Goal: Information Seeking & Learning: Find specific fact

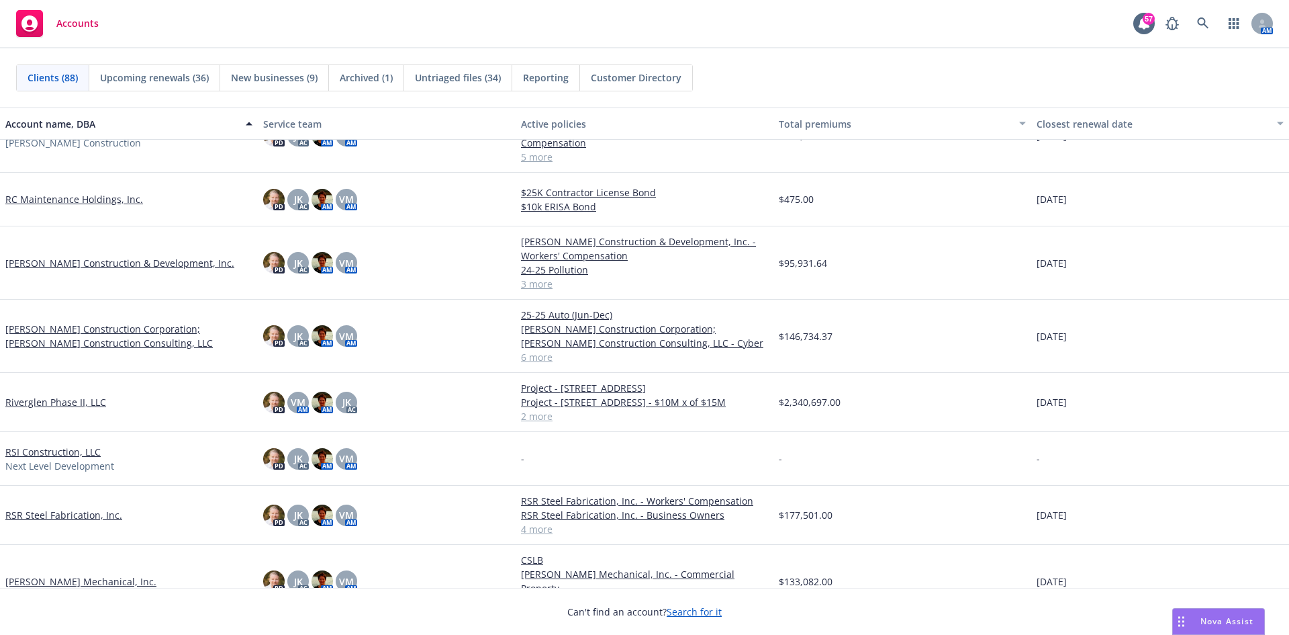
scroll to position [3559, 0]
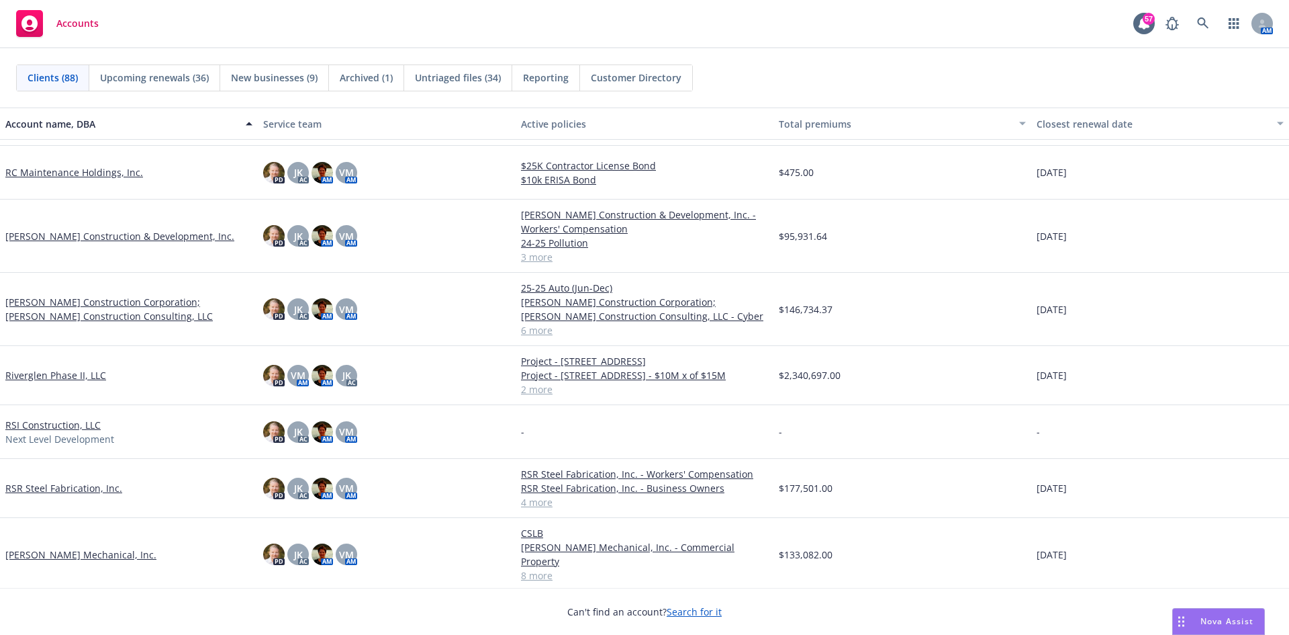
click at [79, 481] on link "RSR Steel Fabrication, Inc." at bounding box center [63, 488] width 117 height 14
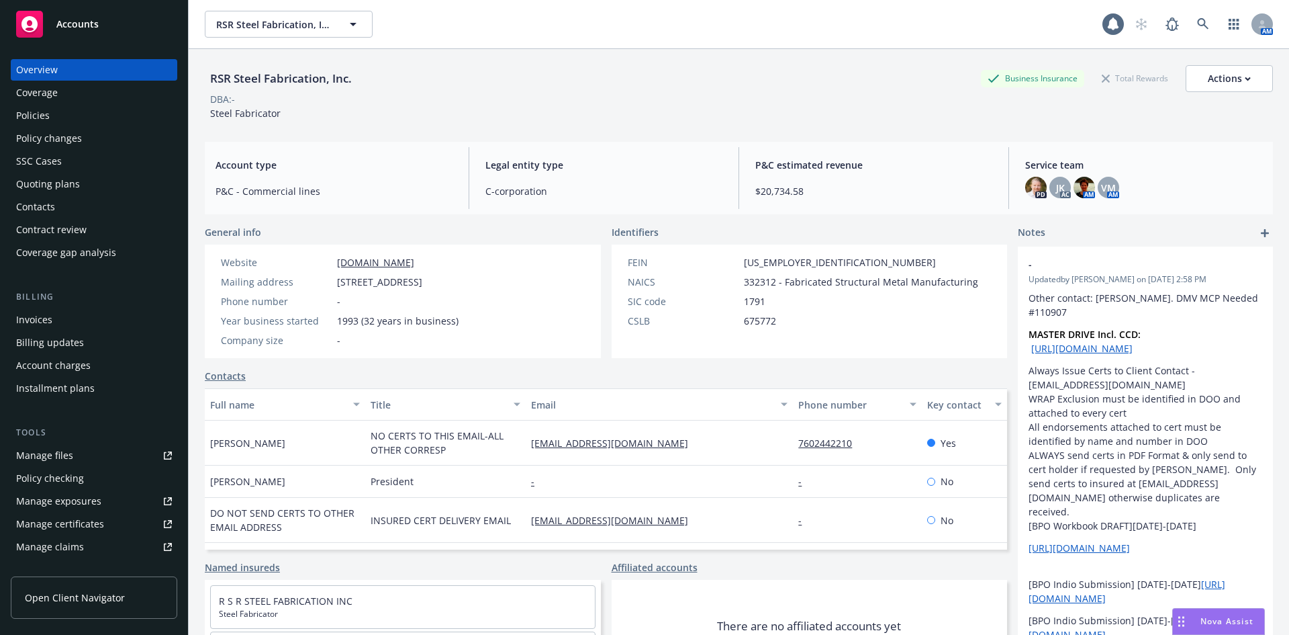
click at [52, 111] on div "Policies" at bounding box center [94, 115] width 156 height 21
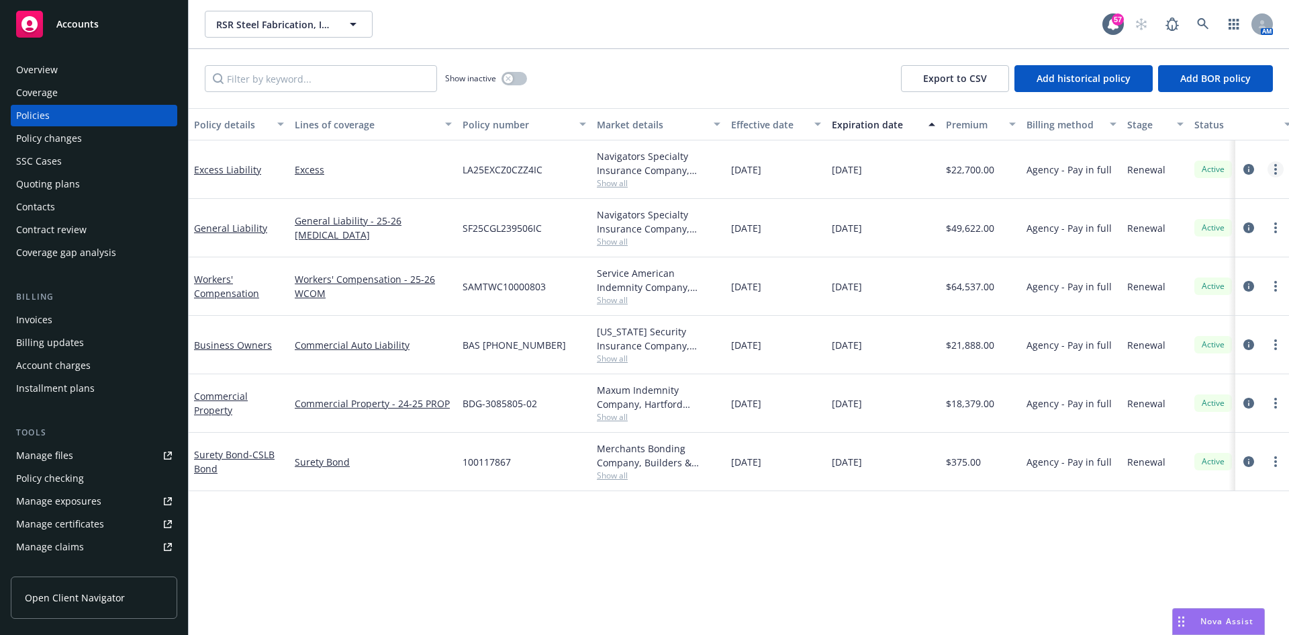
click at [1281, 173] on link "more" at bounding box center [1276, 169] width 16 height 16
click at [1178, 362] on link "Copy logging email" at bounding box center [1204, 357] width 158 height 27
drag, startPoint x: 250, startPoint y: 173, endPoint x: 280, endPoint y: 191, distance: 35.0
click at [250, 173] on link "Excess Liability" at bounding box center [227, 169] width 67 height 13
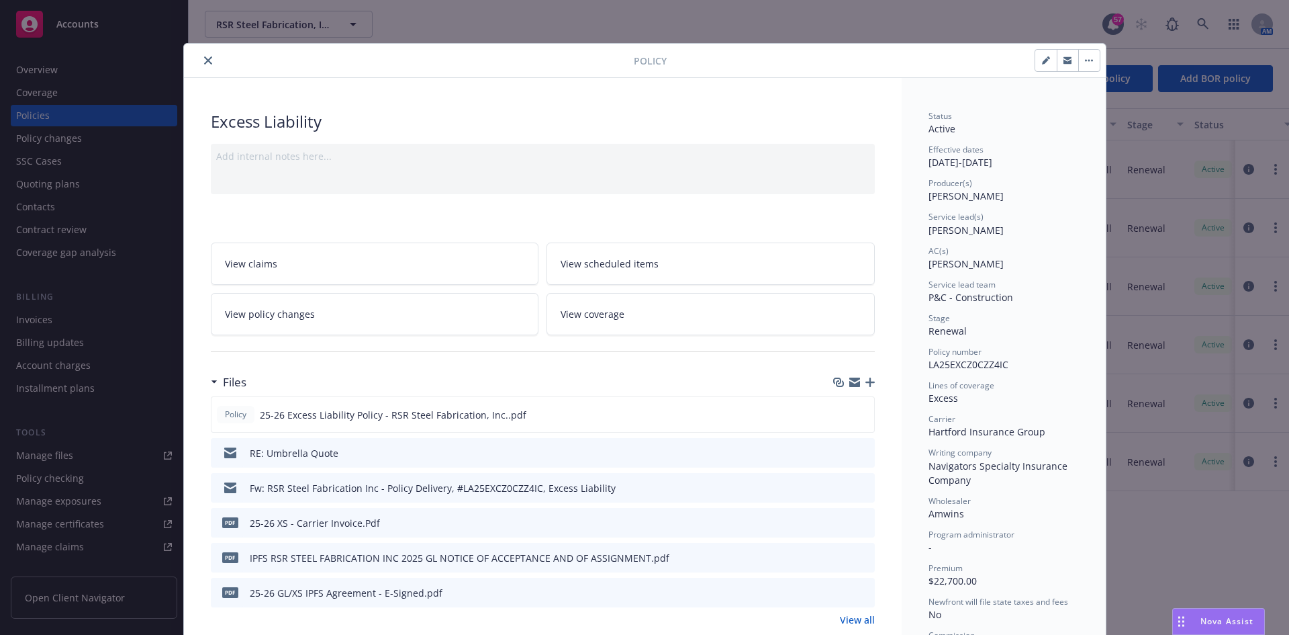
click at [1079, 63] on button "button" at bounding box center [1088, 60] width 21 height 21
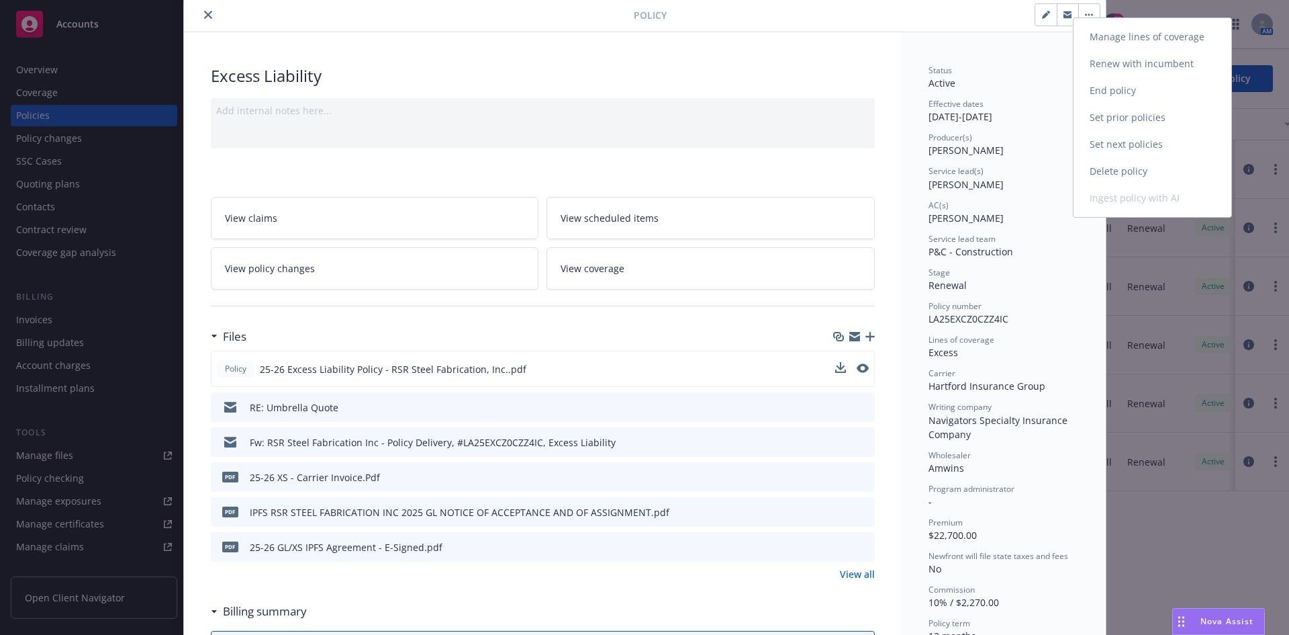
scroll to position [67, 0]
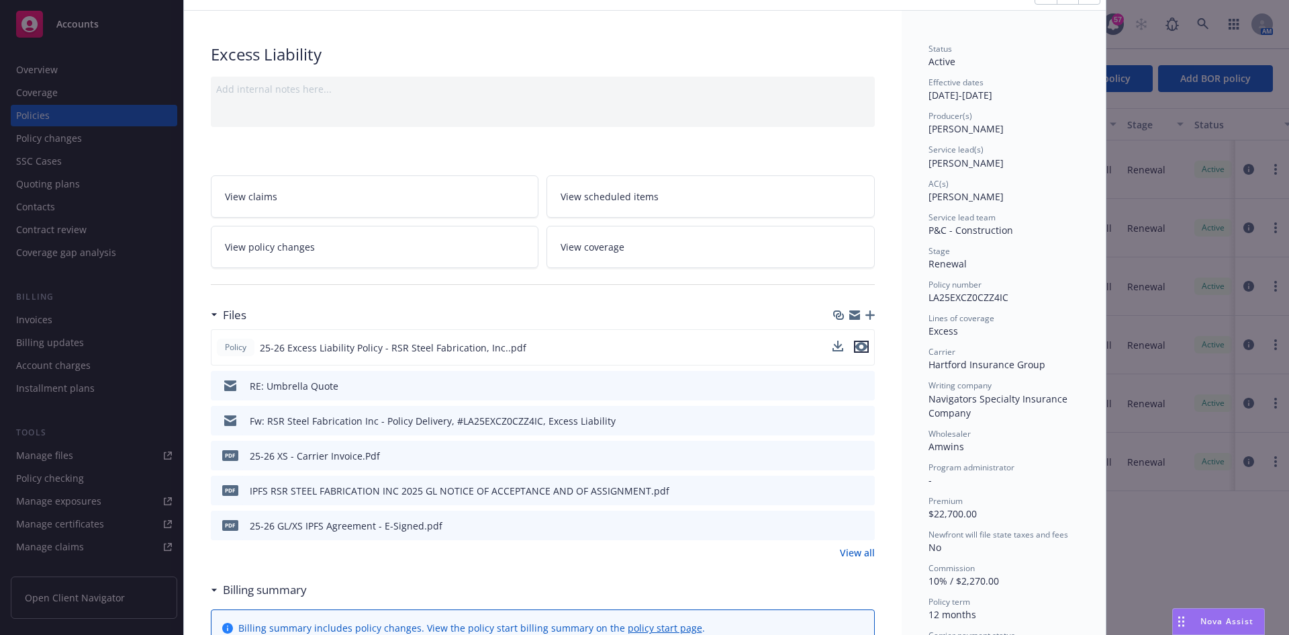
click at [859, 346] on icon "preview file" at bounding box center [861, 346] width 12 height 9
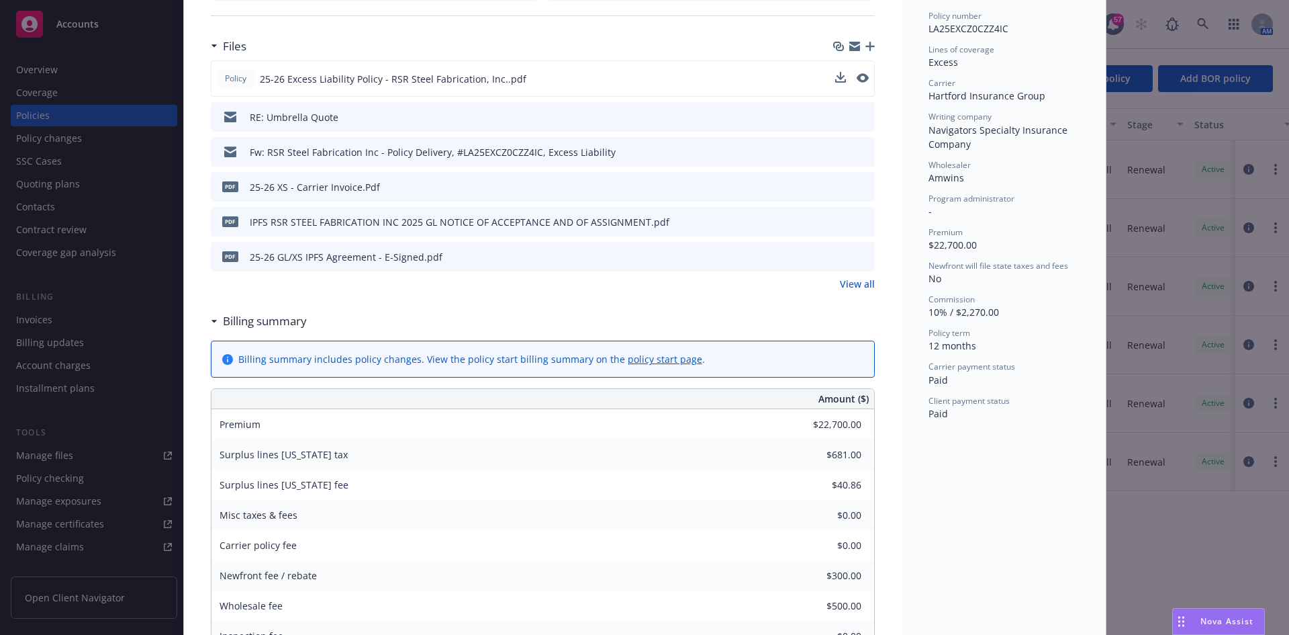
scroll to position [403, 0]
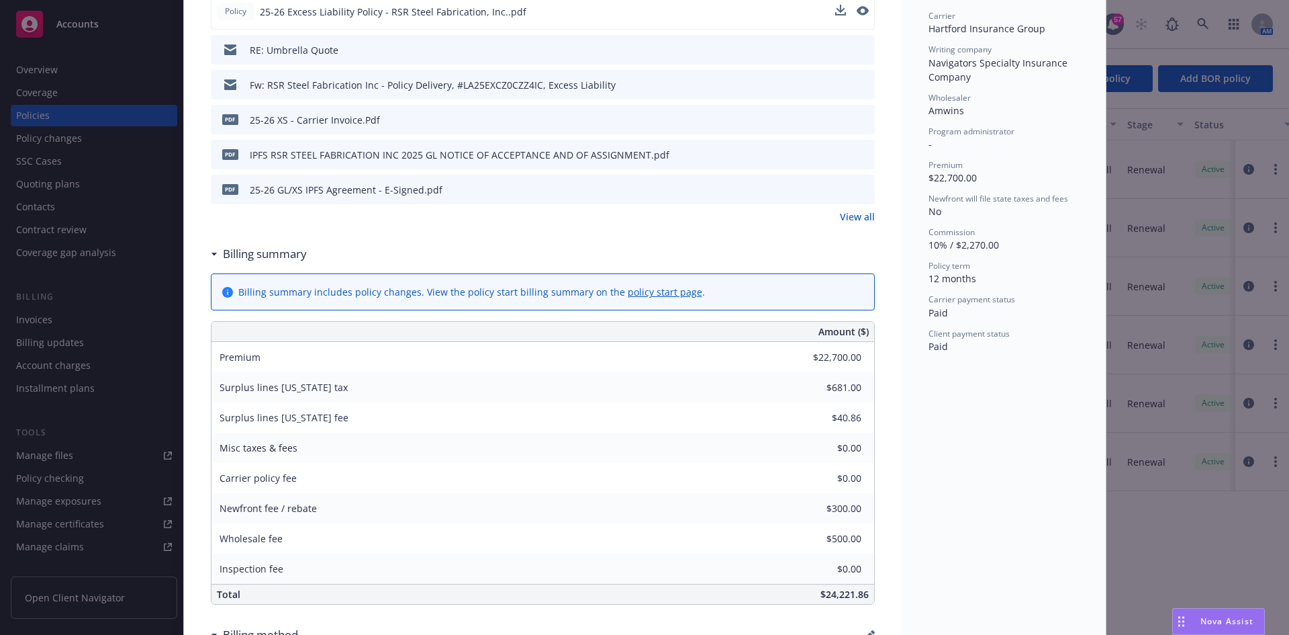
click at [864, 113] on button "preview file" at bounding box center [862, 119] width 15 height 12
click at [856, 84] on icon "preview file" at bounding box center [862, 83] width 12 height 9
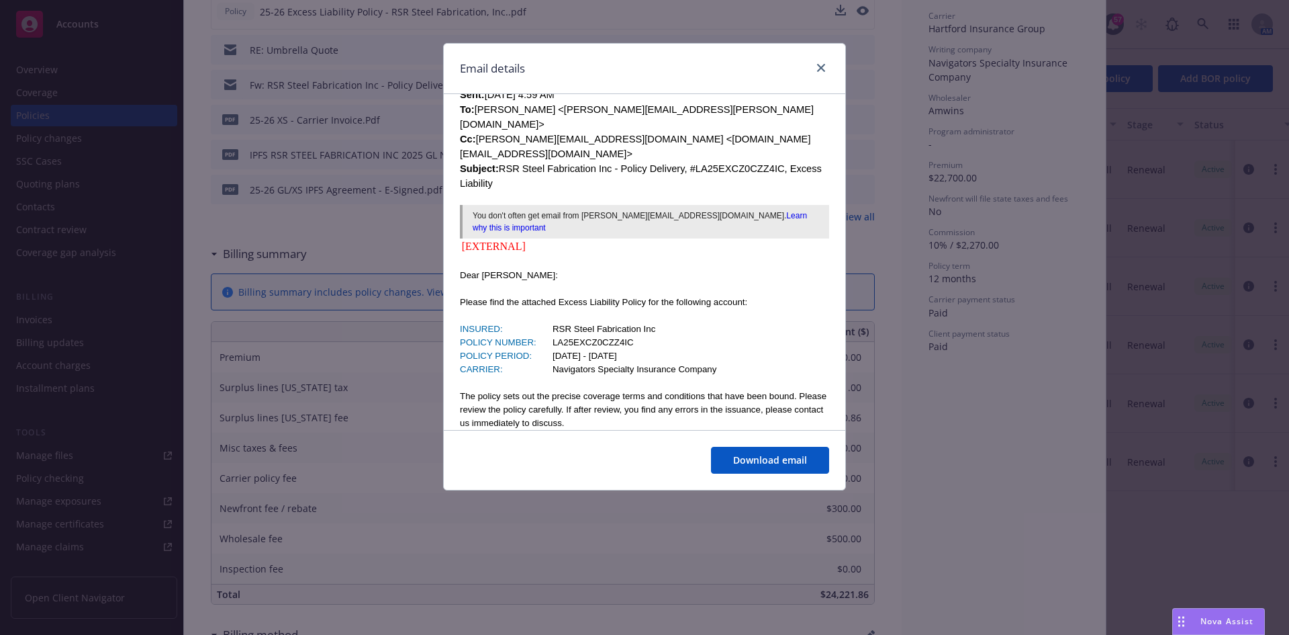
scroll to position [470, 0]
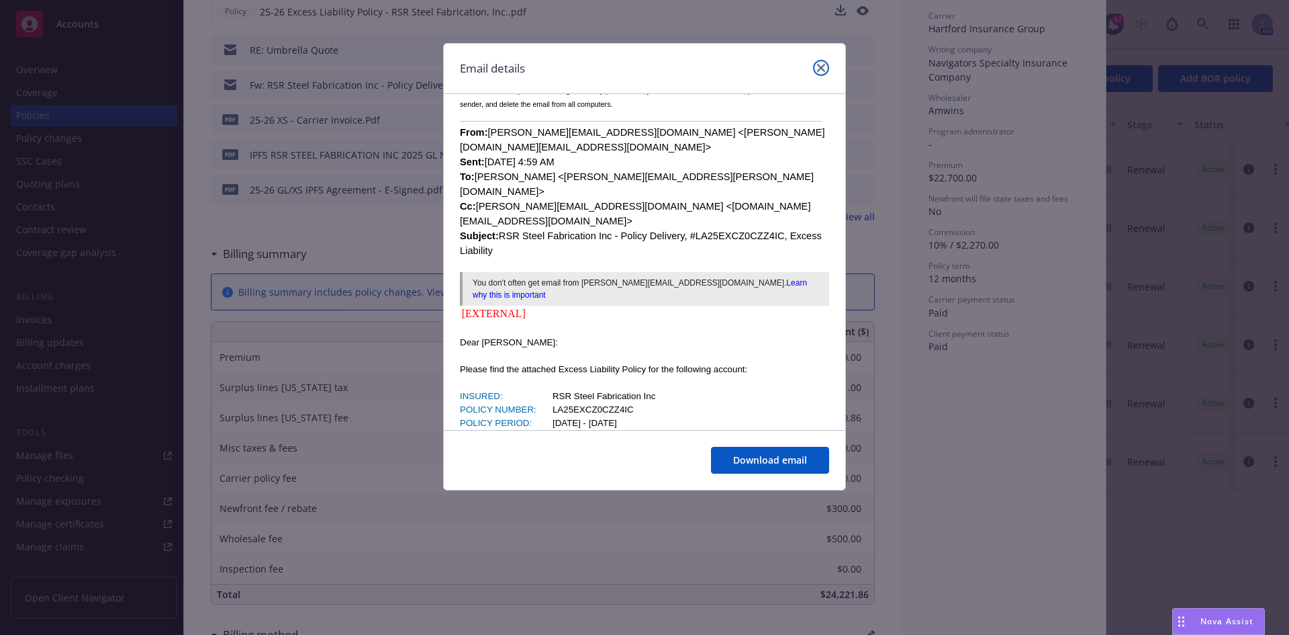
click at [823, 68] on icon "close" at bounding box center [821, 68] width 8 height 8
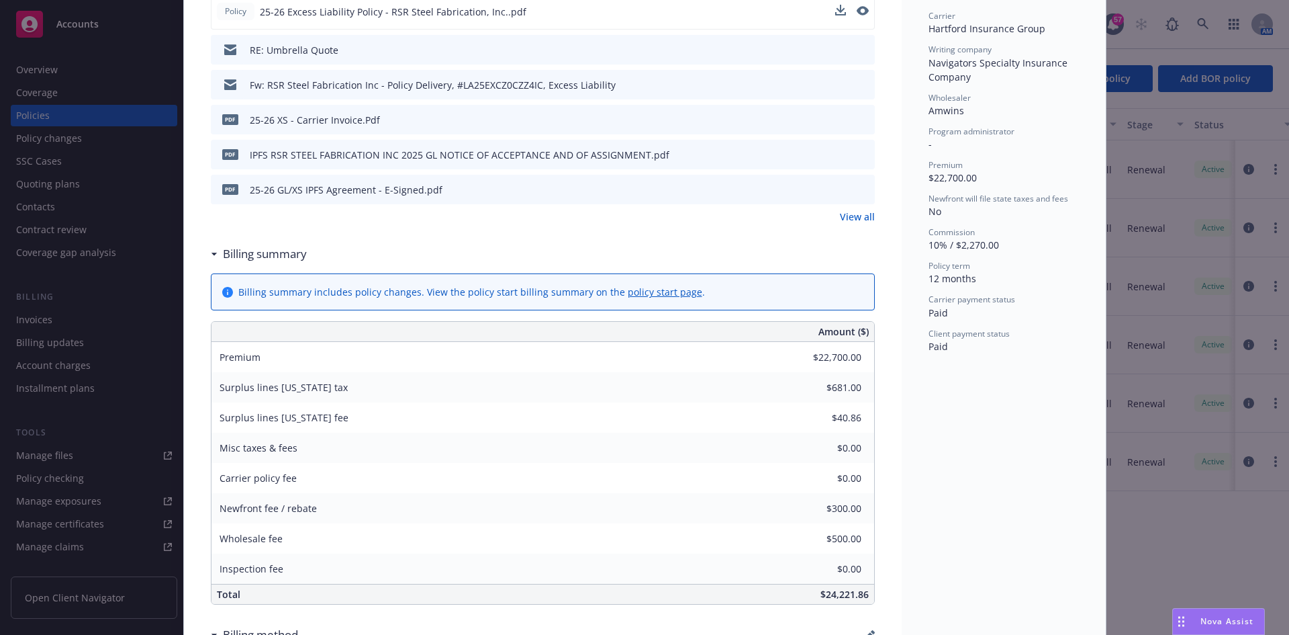
click at [866, 209] on div "Policy 25-26 Excess Liability Policy - RSR Steel Fabrication, Inc..pdf RE: Umbr…" at bounding box center [543, 108] width 664 height 230
click at [859, 218] on link "View all" at bounding box center [857, 217] width 35 height 14
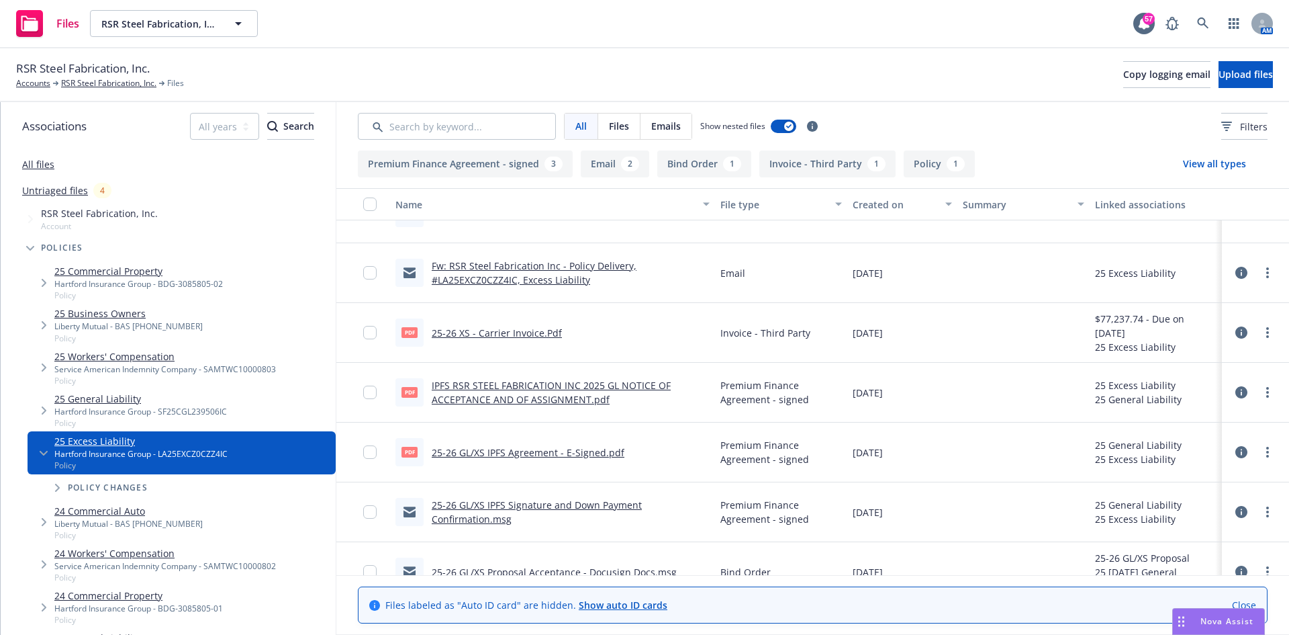
scroll to position [123, 0]
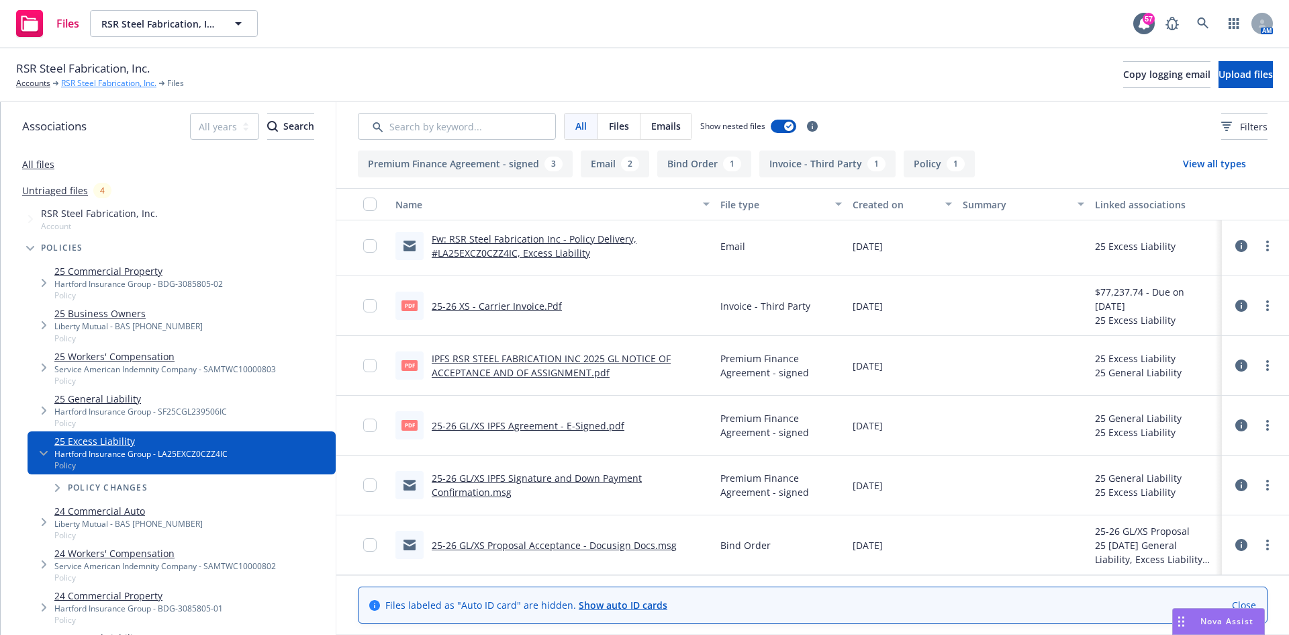
click at [134, 84] on link "RSR Steel Fabrication, Inc." at bounding box center [108, 83] width 95 height 12
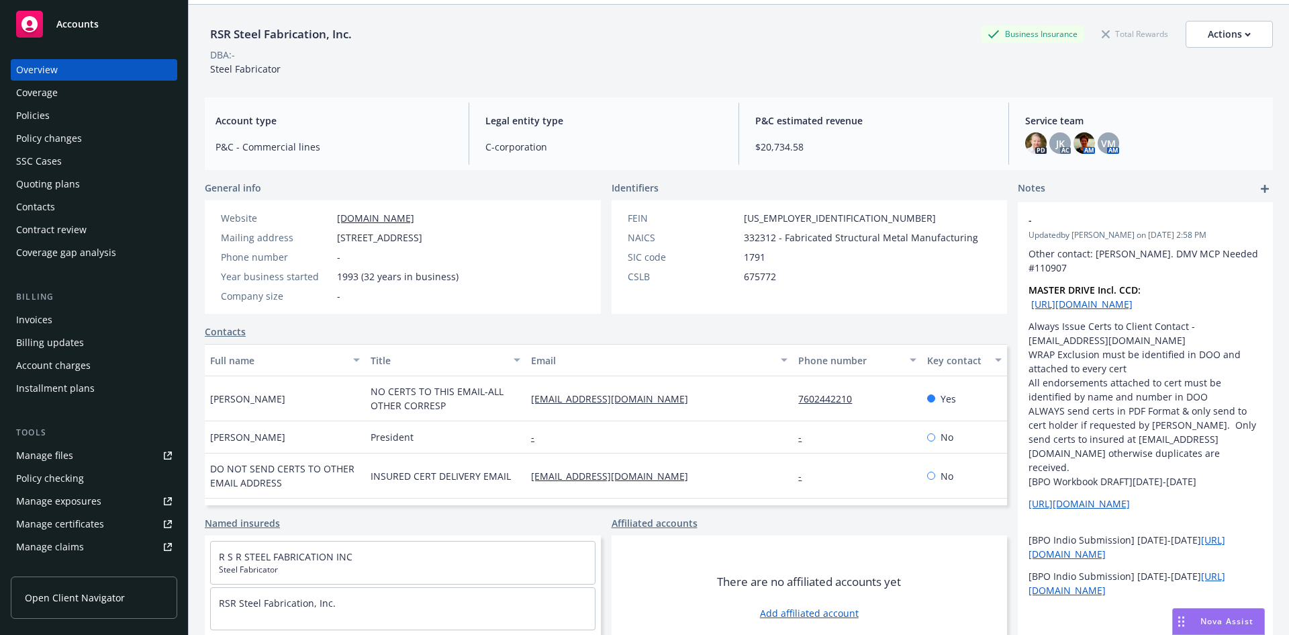
scroll to position [67, 0]
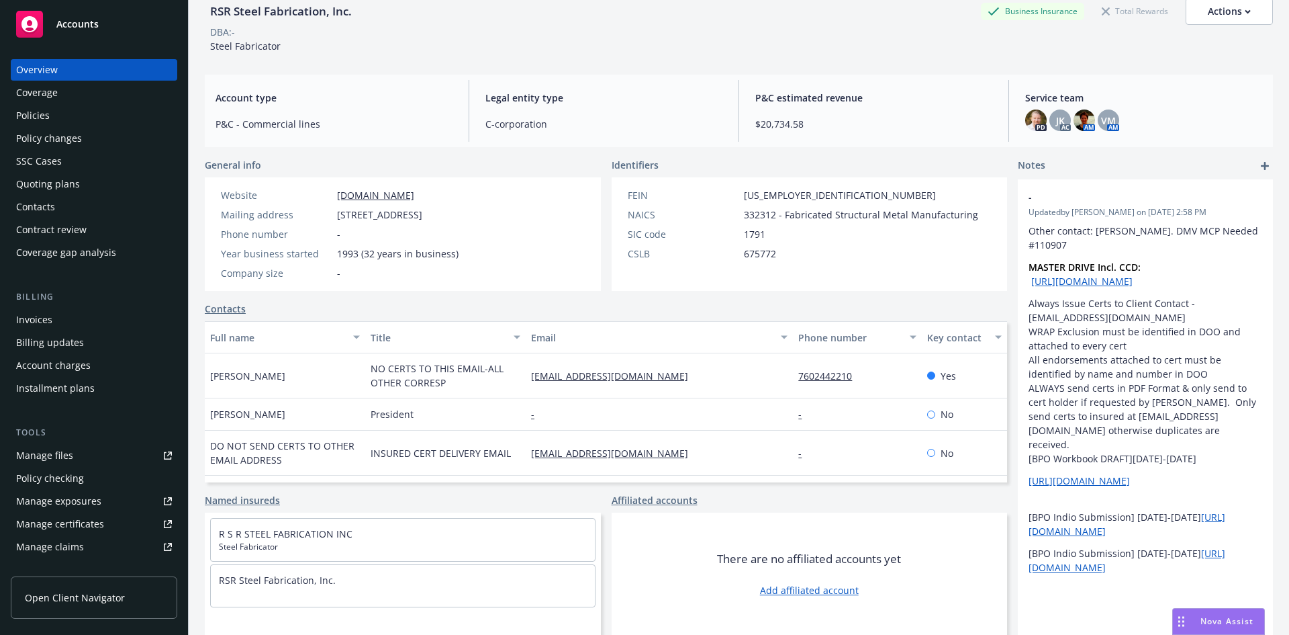
click at [71, 457] on div "Manage files" at bounding box center [44, 455] width 57 height 21
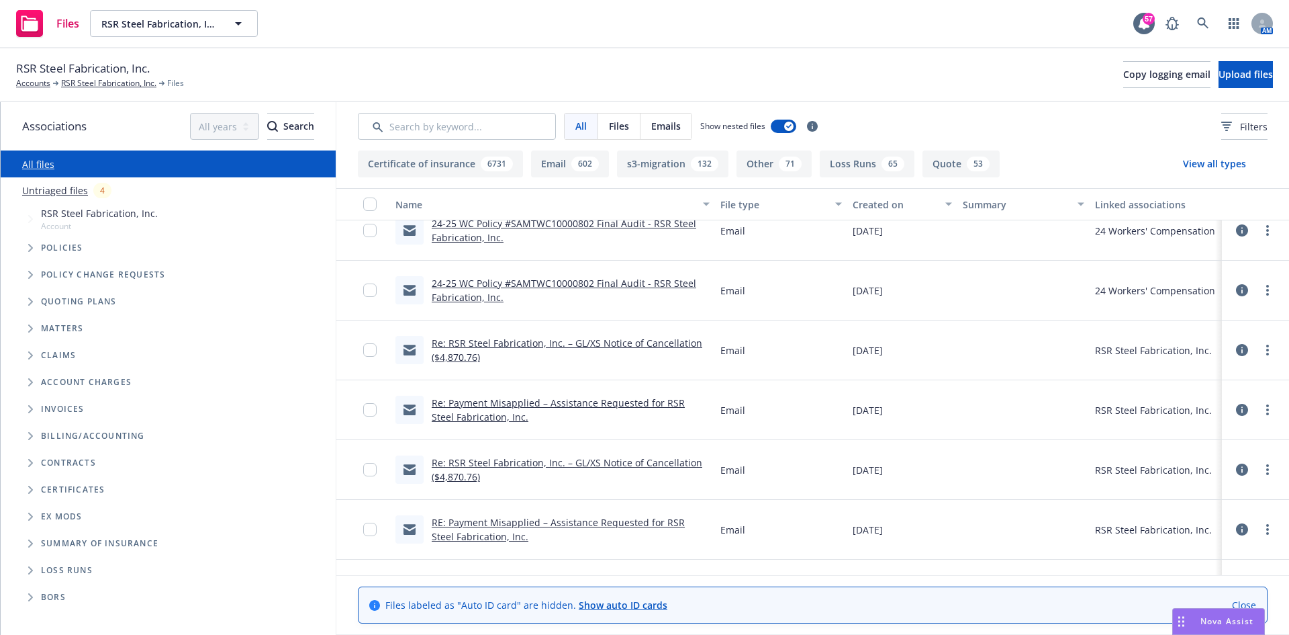
scroll to position [537, 0]
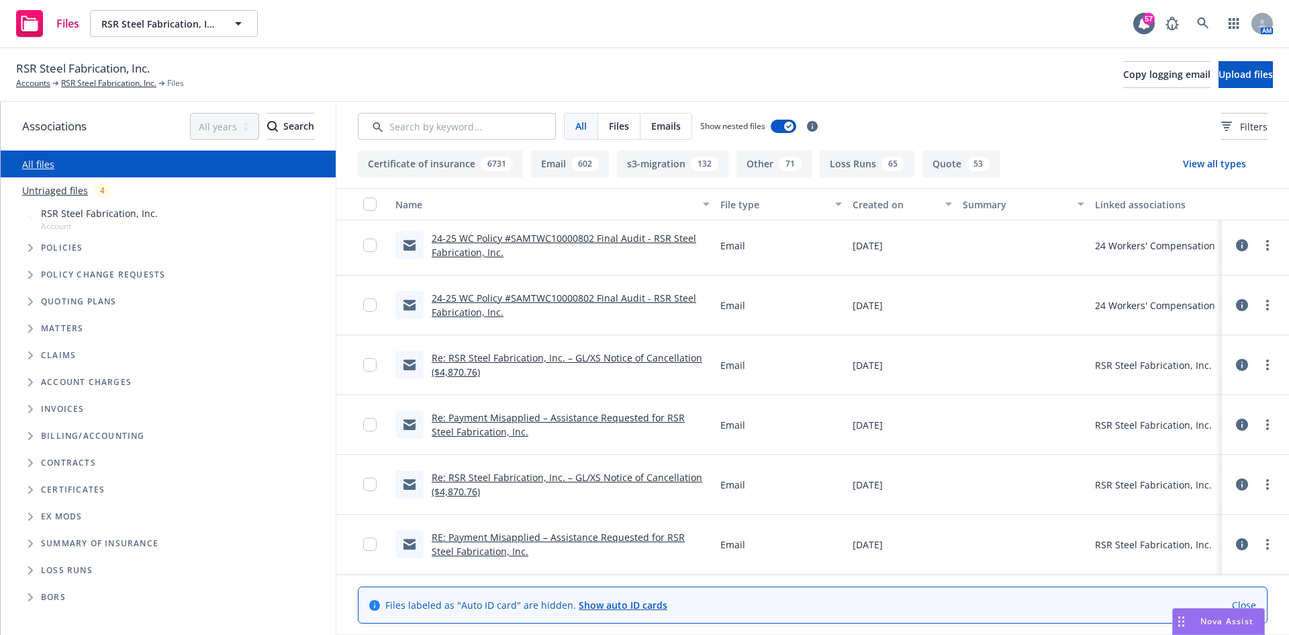
click at [467, 370] on link "Re: RSR Steel Fabrication, Inc. – GL/XS Notice of Cancellation ($4,870.76)" at bounding box center [567, 364] width 271 height 27
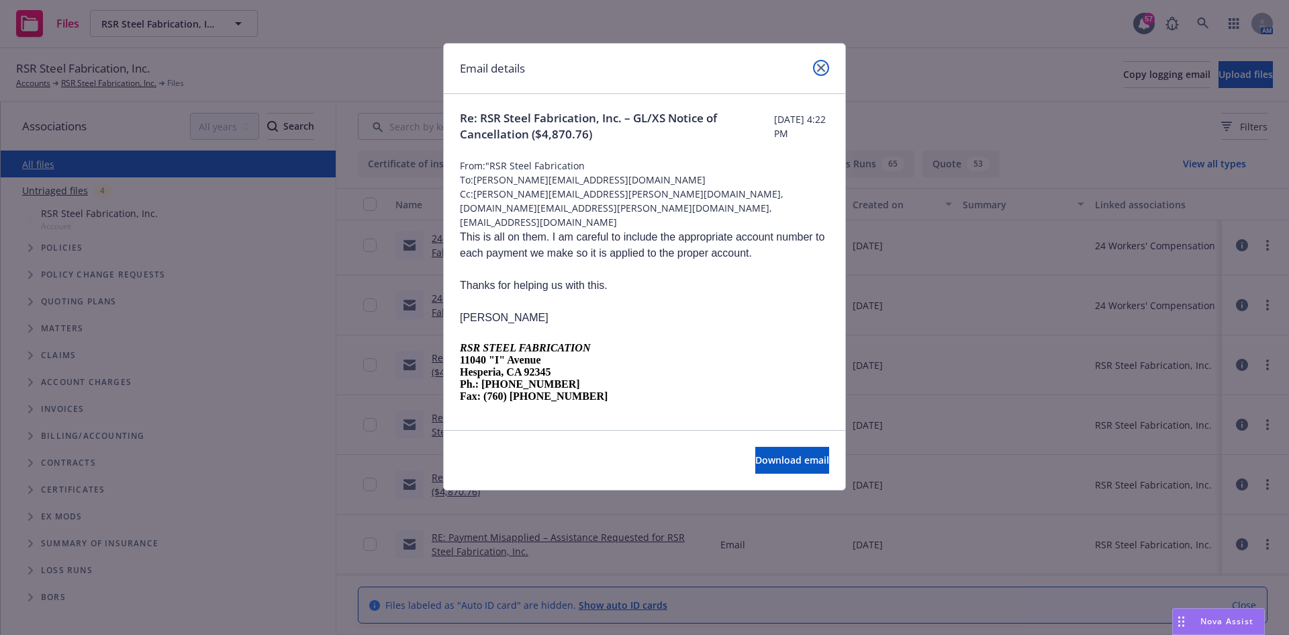
click at [821, 64] on icon "close" at bounding box center [821, 68] width 8 height 8
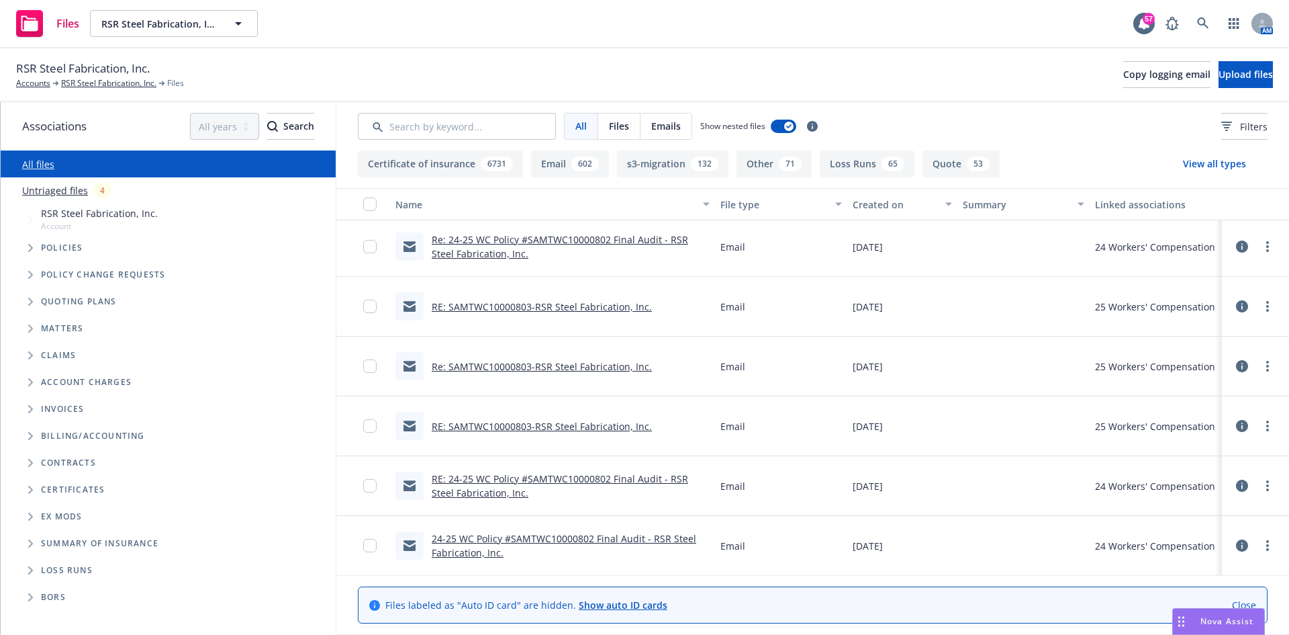
scroll to position [269, 0]
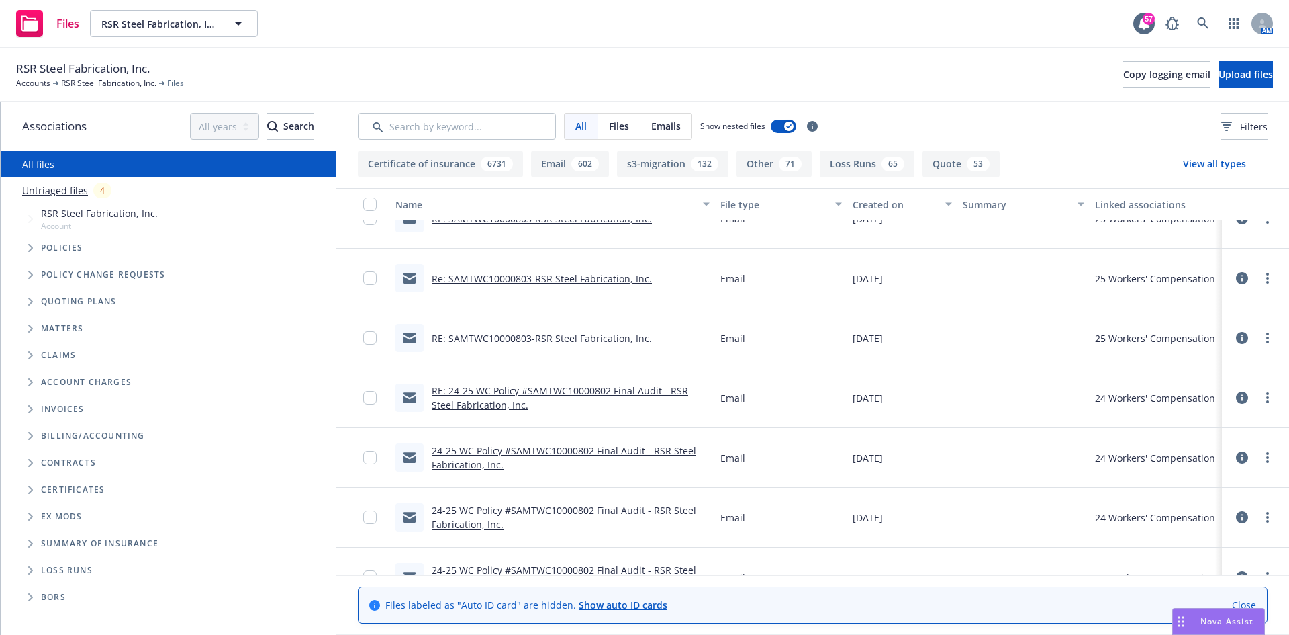
click at [494, 393] on link "RE: 24-25 WC Policy #SAMTWC10000802 Final Audit - RSR Steel Fabrication, Inc." at bounding box center [560, 397] width 257 height 27
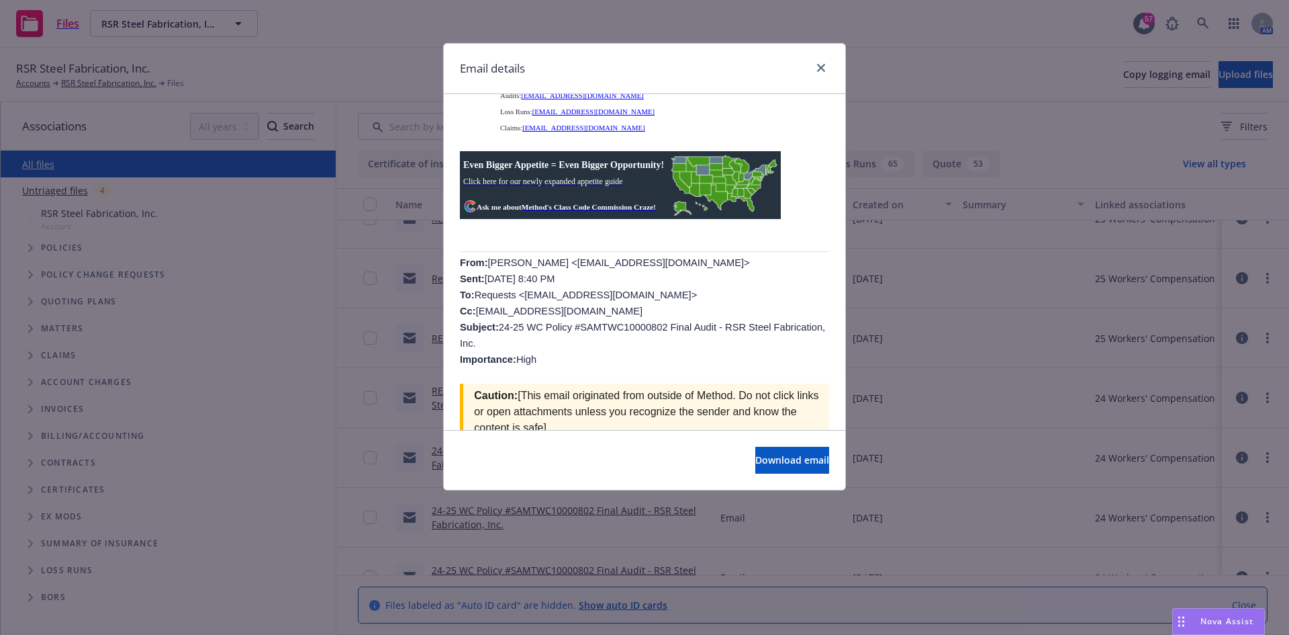
scroll to position [403, 0]
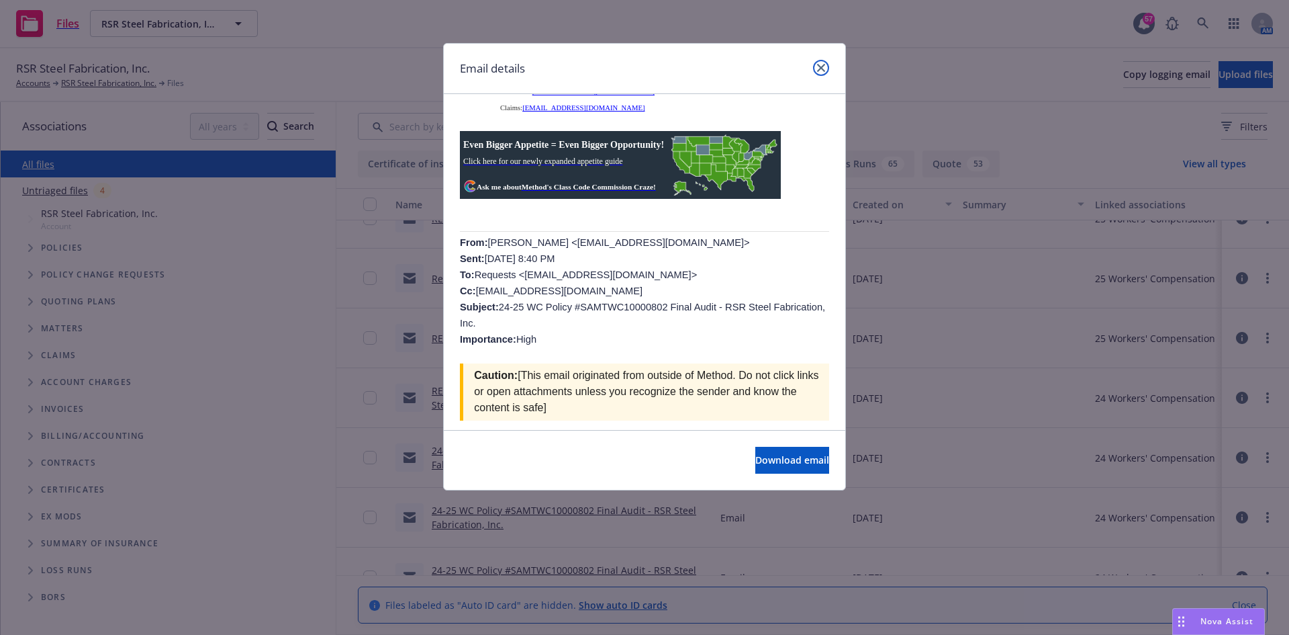
click at [821, 67] on icon "close" at bounding box center [821, 68] width 8 height 8
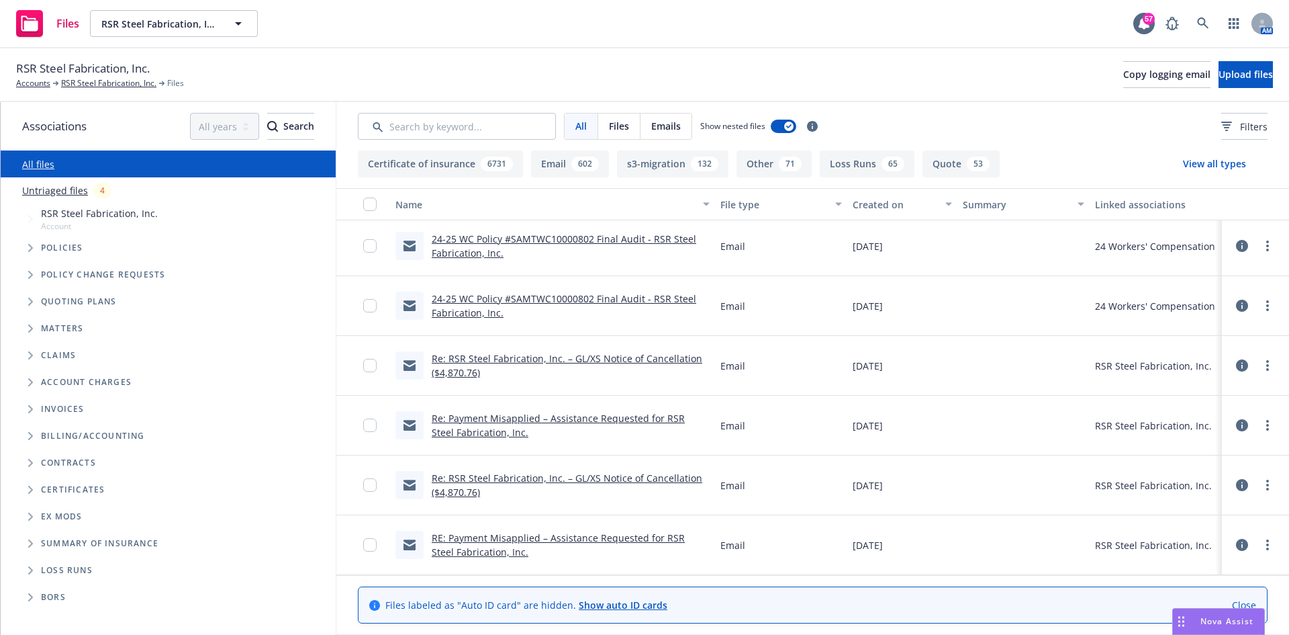
scroll to position [537, 0]
click at [532, 343] on div "Re: RSR Steel Fabrication, Inc. – GL/XS Notice of Cancellation ($4,870.76)" at bounding box center [552, 365] width 325 height 60
click at [532, 357] on link "Re: RSR Steel Fabrication, Inc. – GL/XS Notice of Cancellation ($4,870.76)" at bounding box center [567, 364] width 271 height 27
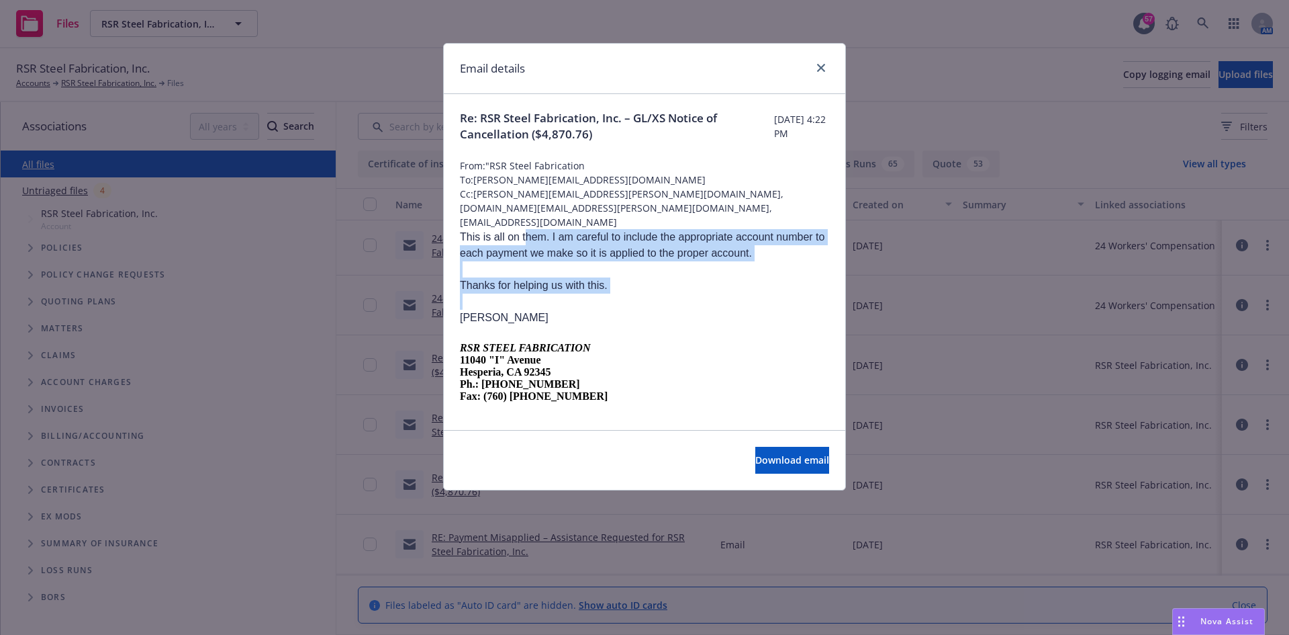
drag, startPoint x: 525, startPoint y: 239, endPoint x: 768, endPoint y: 310, distance: 252.4
click at [768, 306] on div "This is all on them. I am careful to include the appropriate account number to …" at bounding box center [644, 315] width 369 height 173
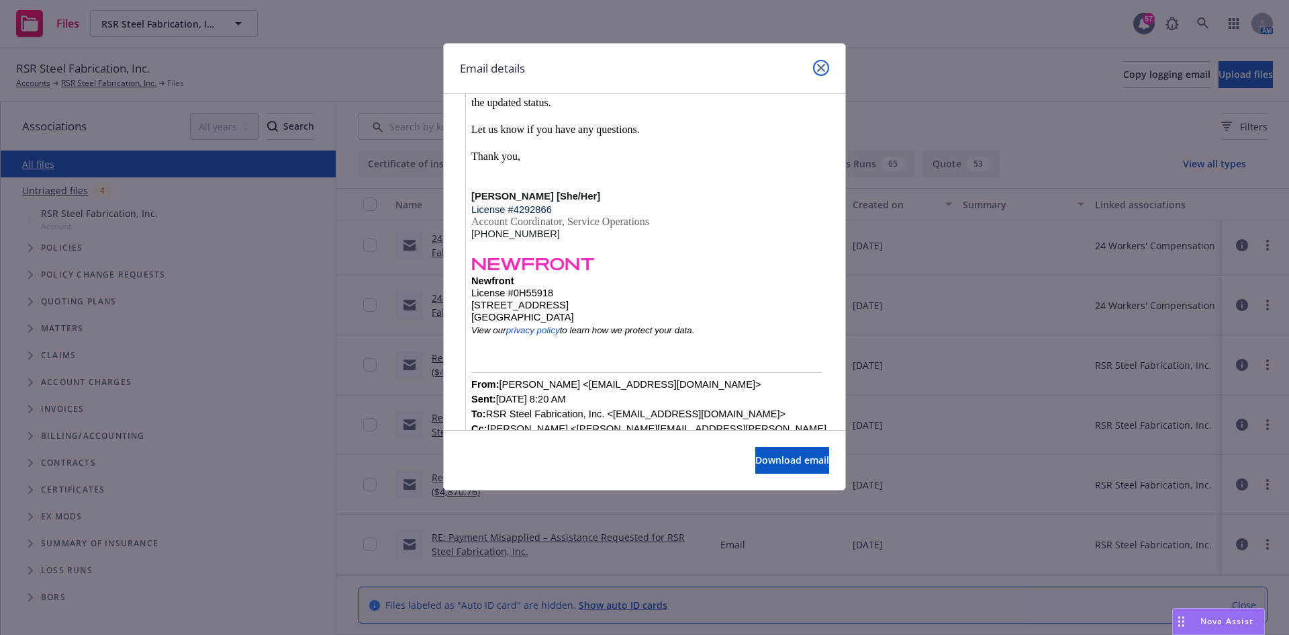
click at [820, 70] on icon "close" at bounding box center [821, 68] width 8 height 8
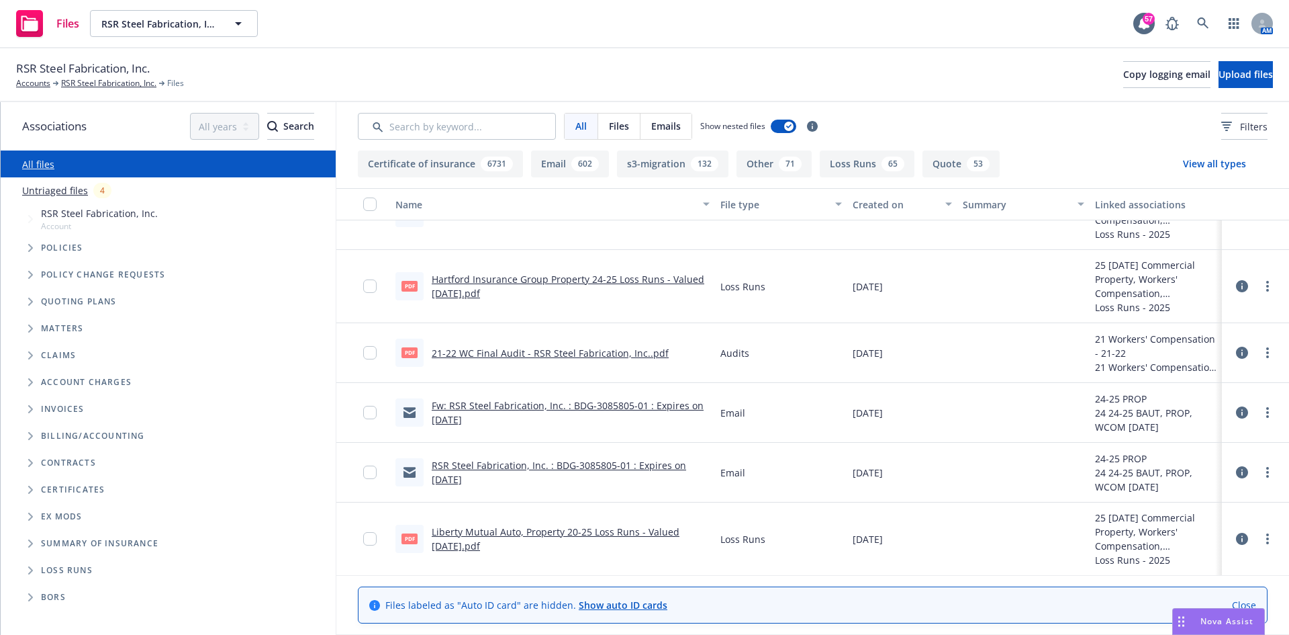
scroll to position [7453, 0]
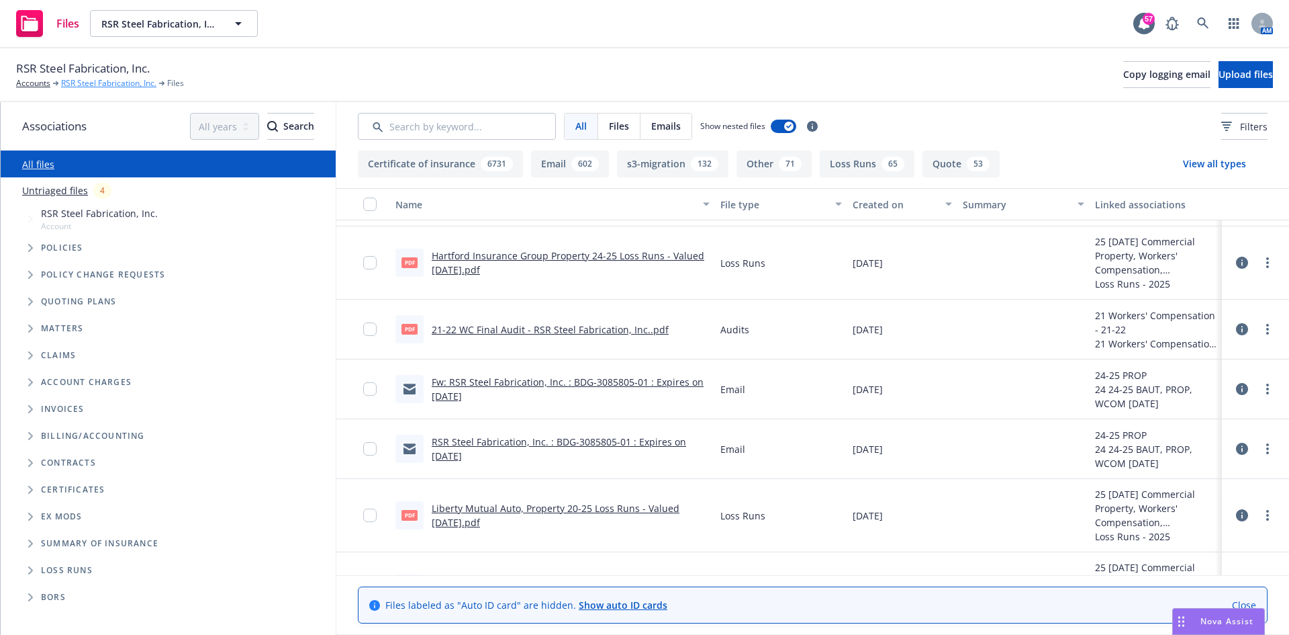
click at [79, 87] on link "RSR Steel Fabrication, Inc." at bounding box center [108, 83] width 95 height 12
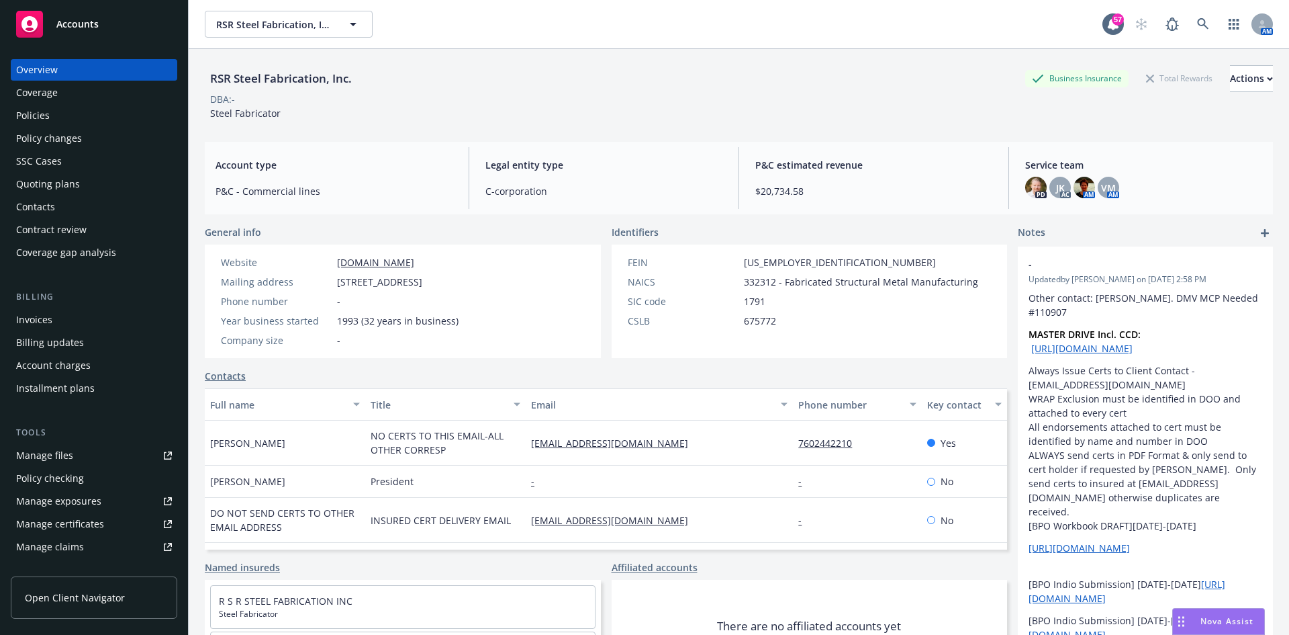
click at [58, 120] on div "Policies" at bounding box center [94, 115] width 156 height 21
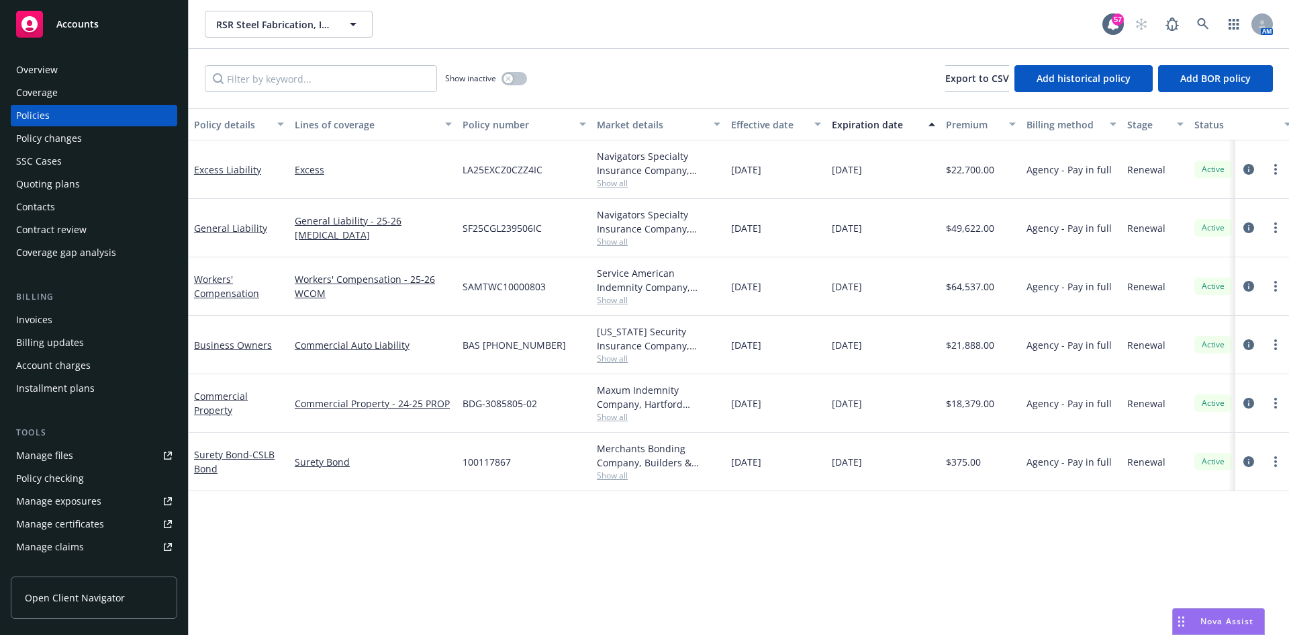
click at [230, 221] on div "General Liability" at bounding box center [239, 228] width 90 height 14
click at [247, 228] on link "General Liability" at bounding box center [230, 228] width 73 height 13
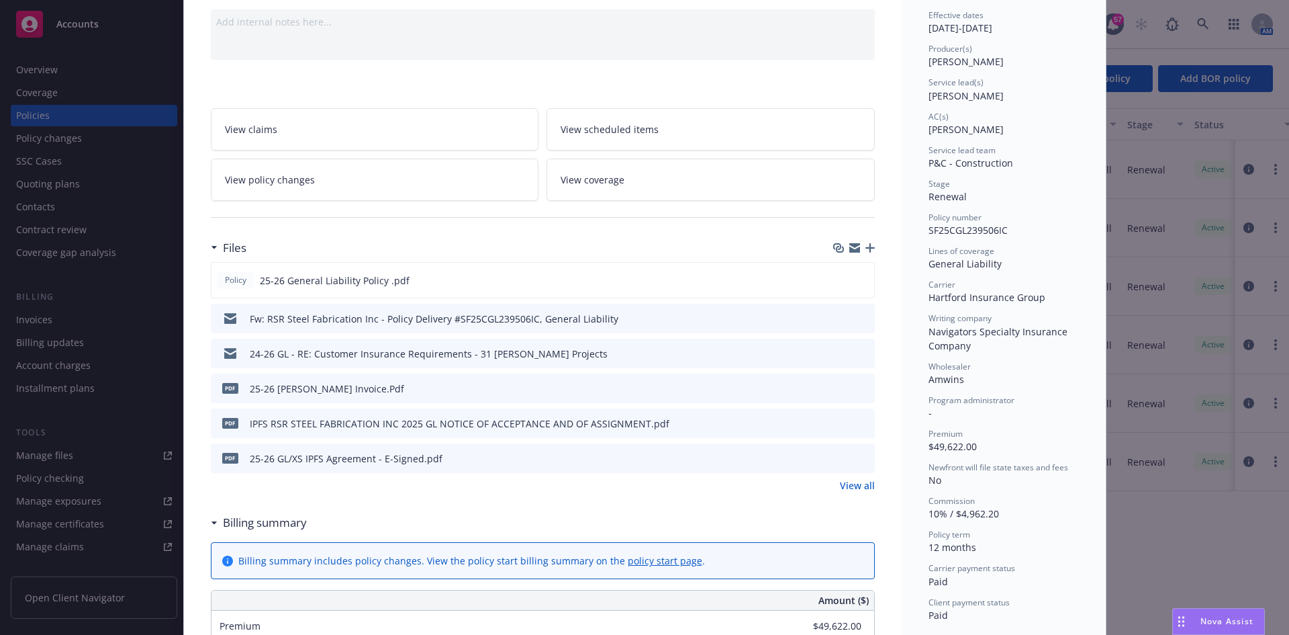
scroll to position [201, 0]
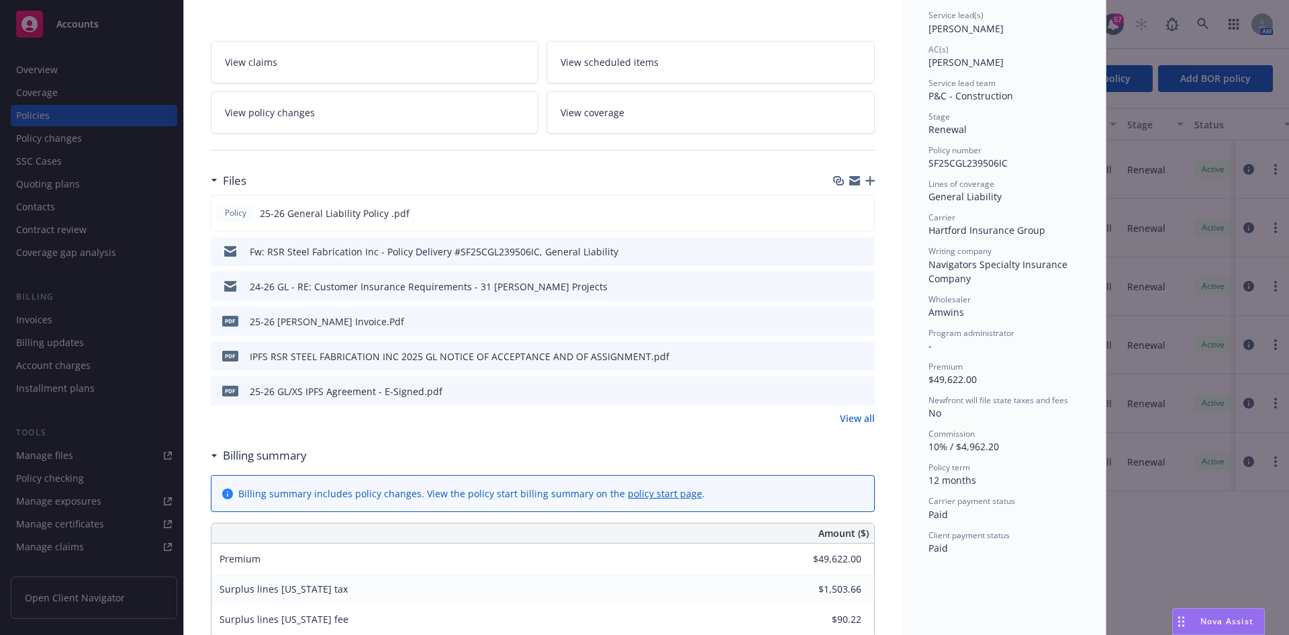
click at [857, 415] on link "View all" at bounding box center [857, 418] width 35 height 14
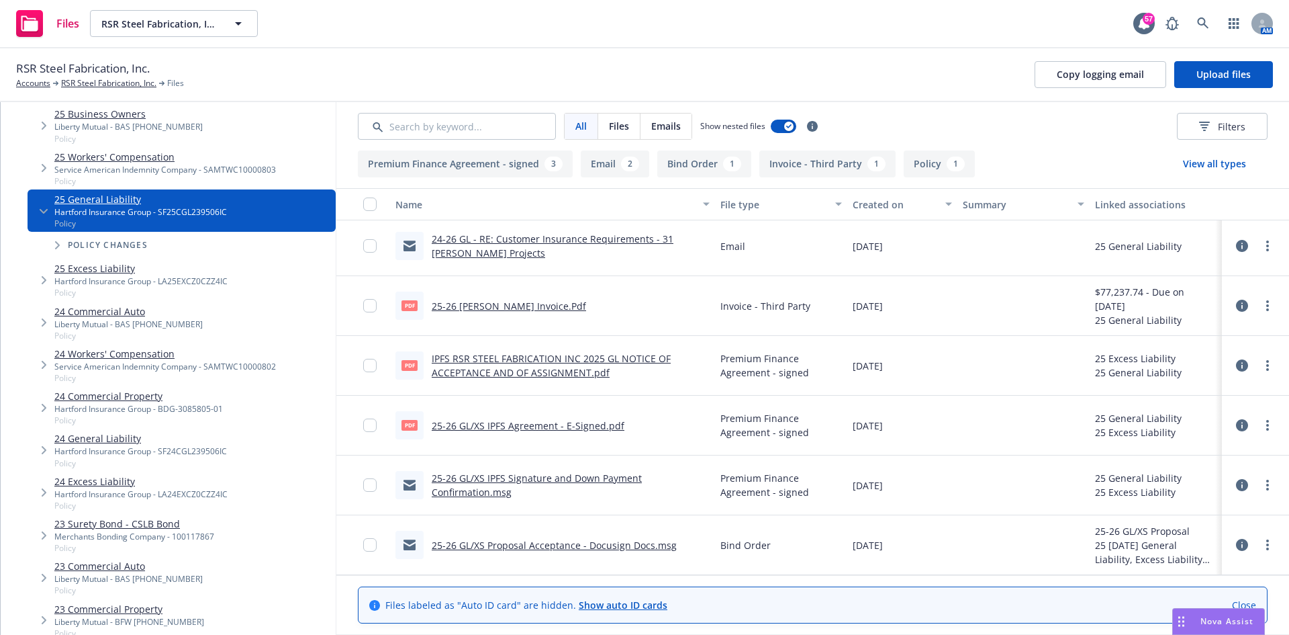
scroll to position [134, 0]
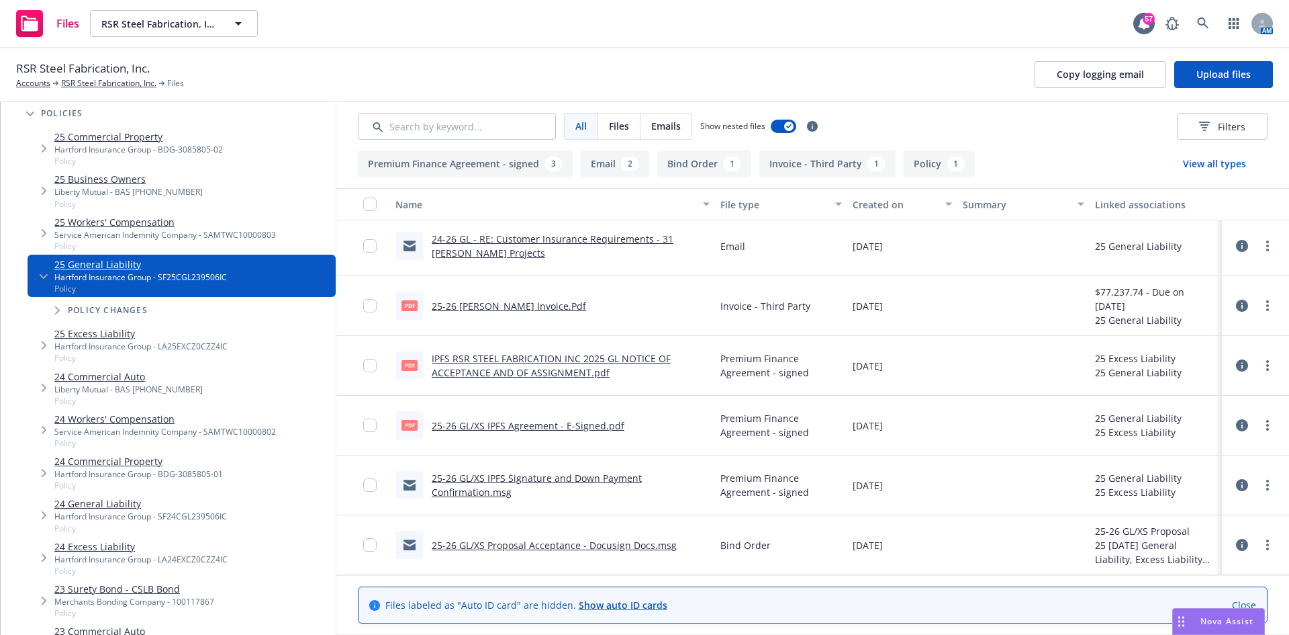
click at [41, 275] on icon "Tree Example" at bounding box center [44, 276] width 8 height 5
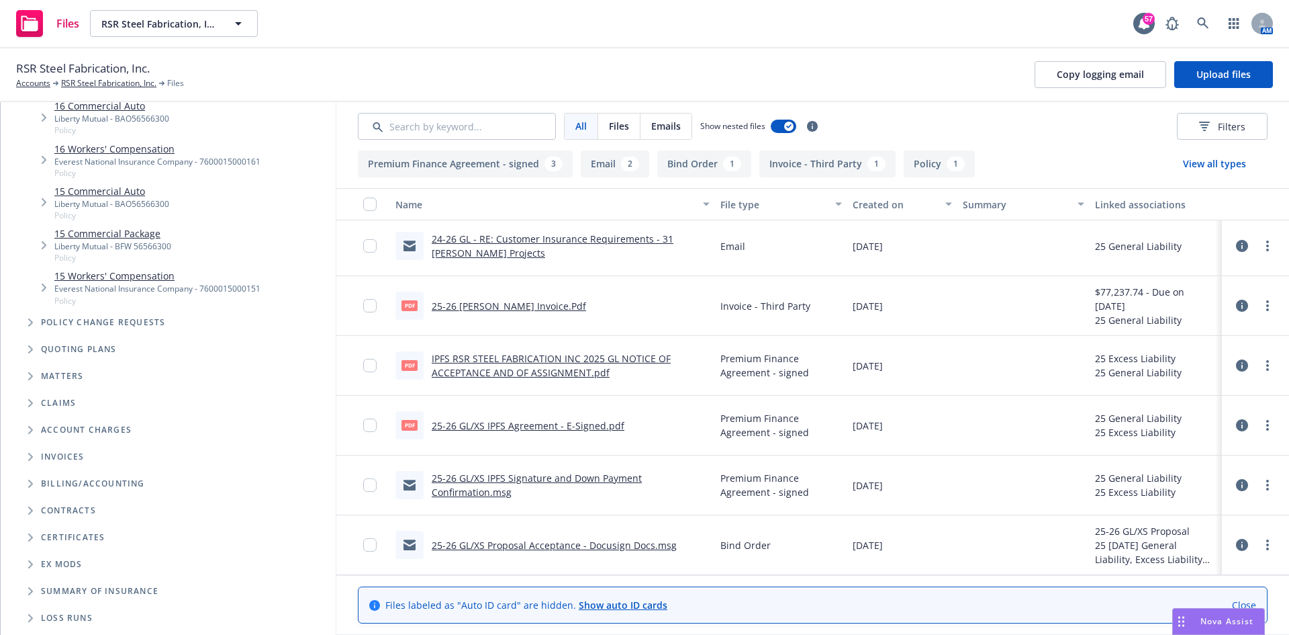
scroll to position [2014, 0]
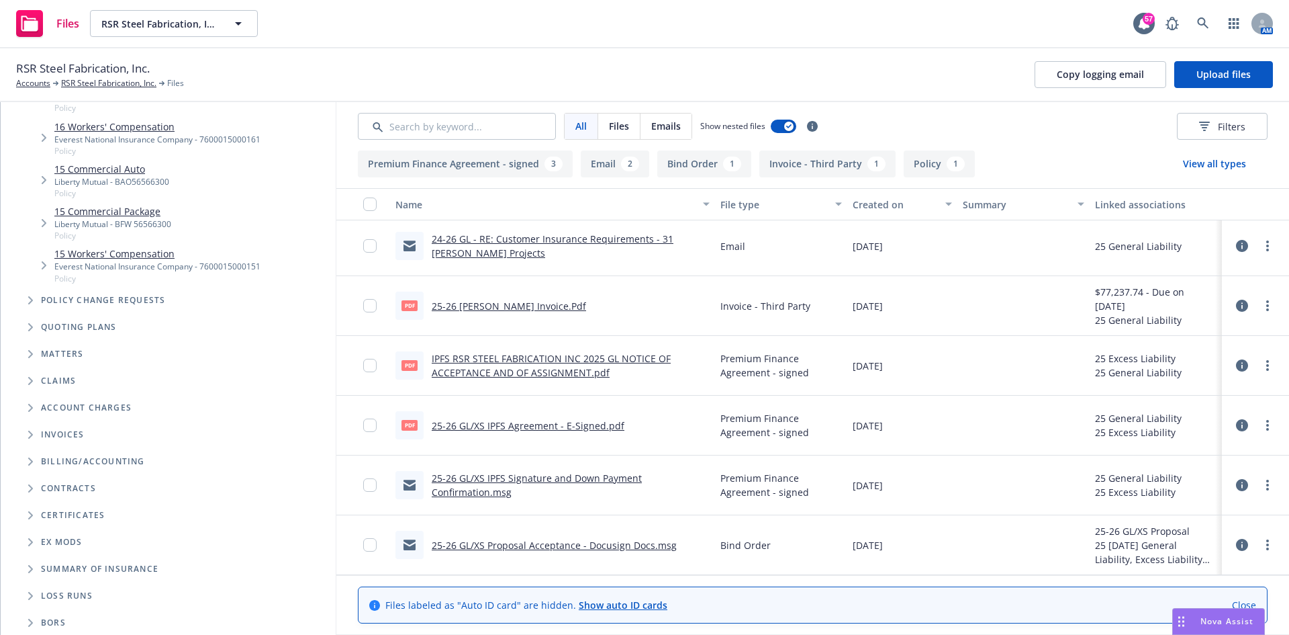
click at [36, 328] on span "Tree Example" at bounding box center [29, 326] width 21 height 21
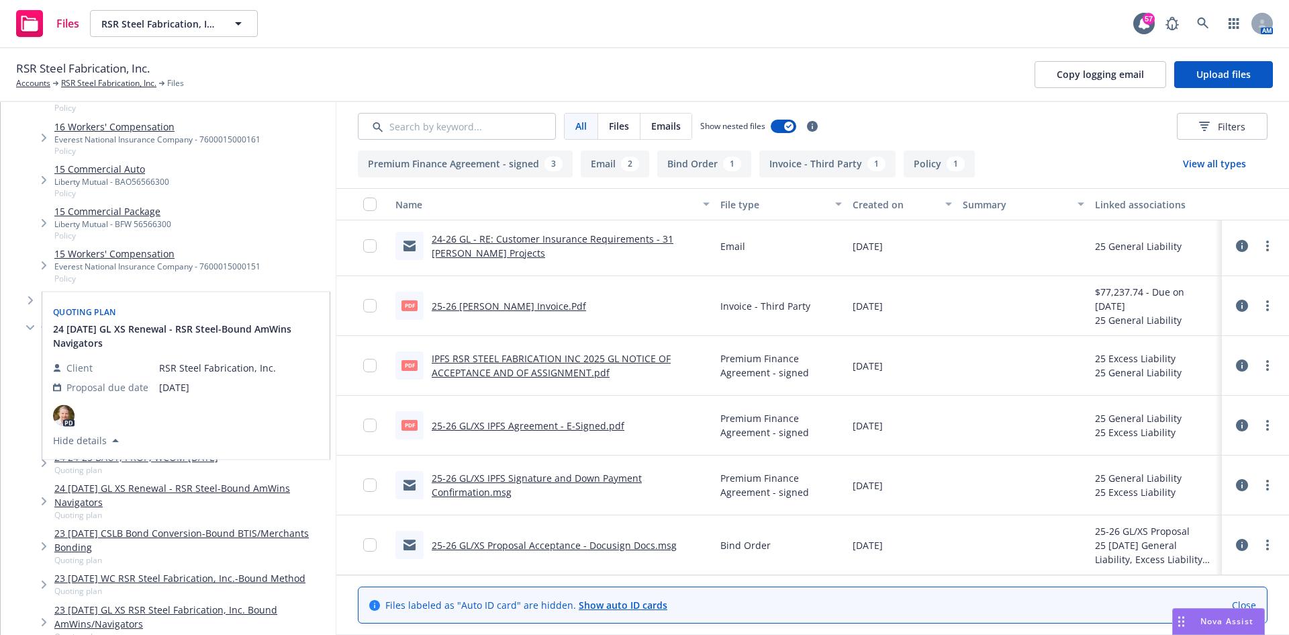
click at [246, 426] on div "PD" at bounding box center [164, 415] width 223 height 21
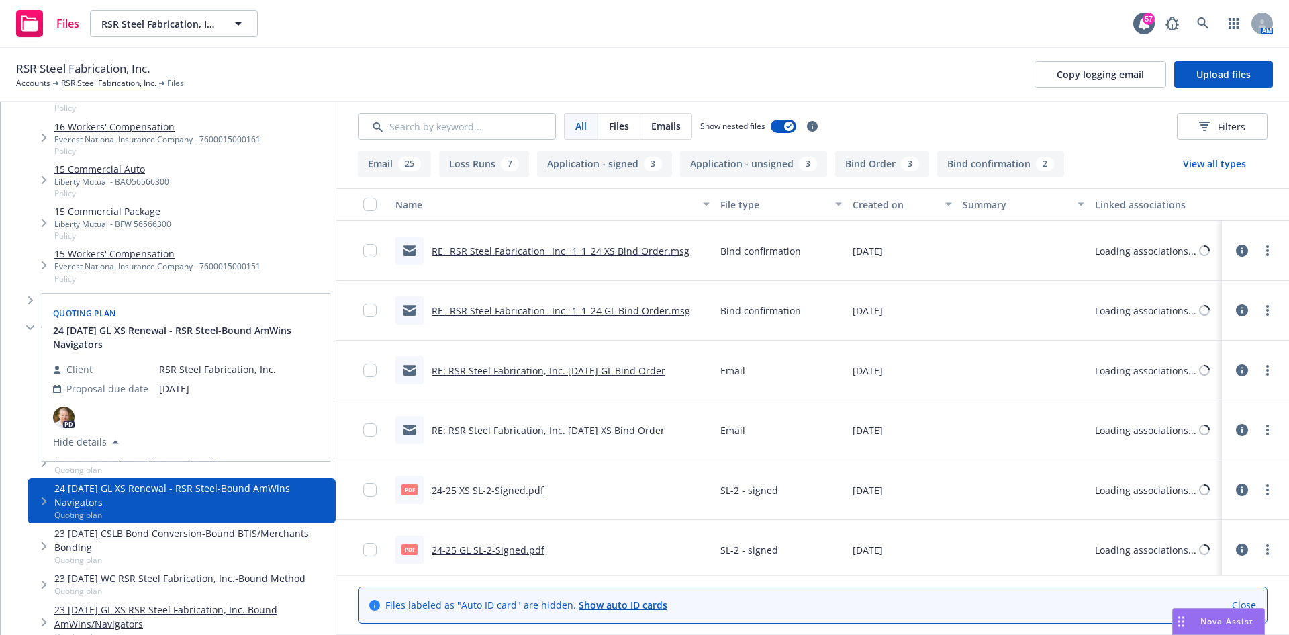
scroll to position [123, 0]
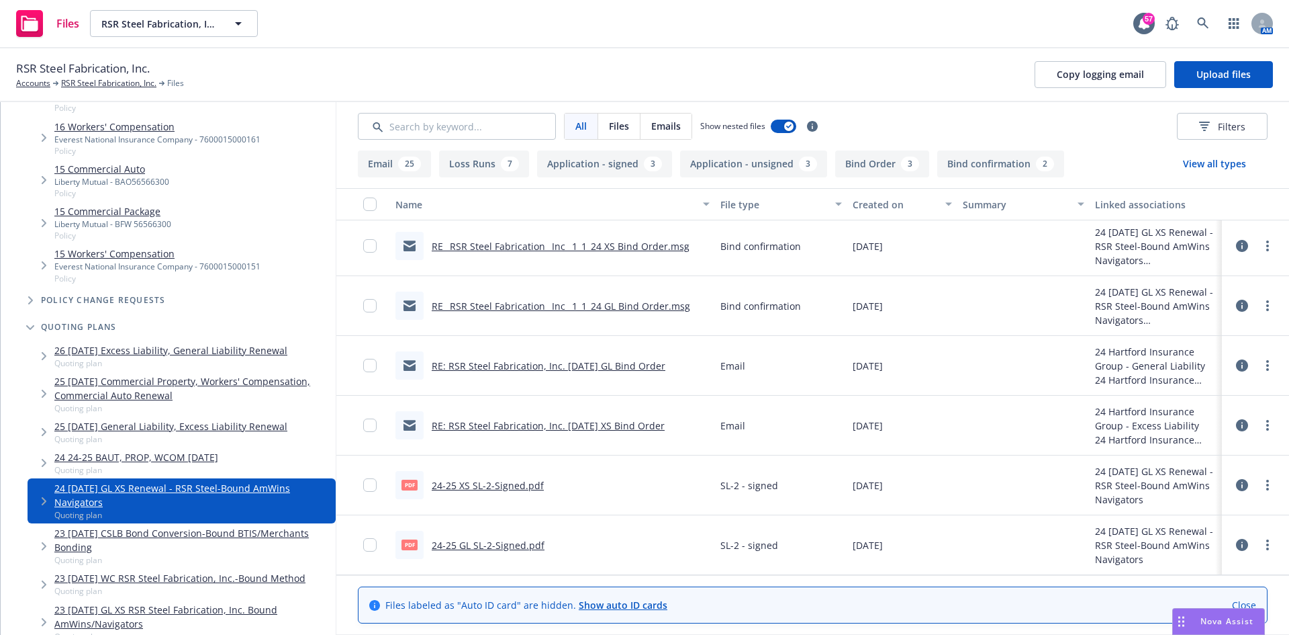
click at [599, 423] on link "RE: RSR Steel Fabrication, Inc. 1/1/24 XS Bind Order" at bounding box center [548, 425] width 233 height 13
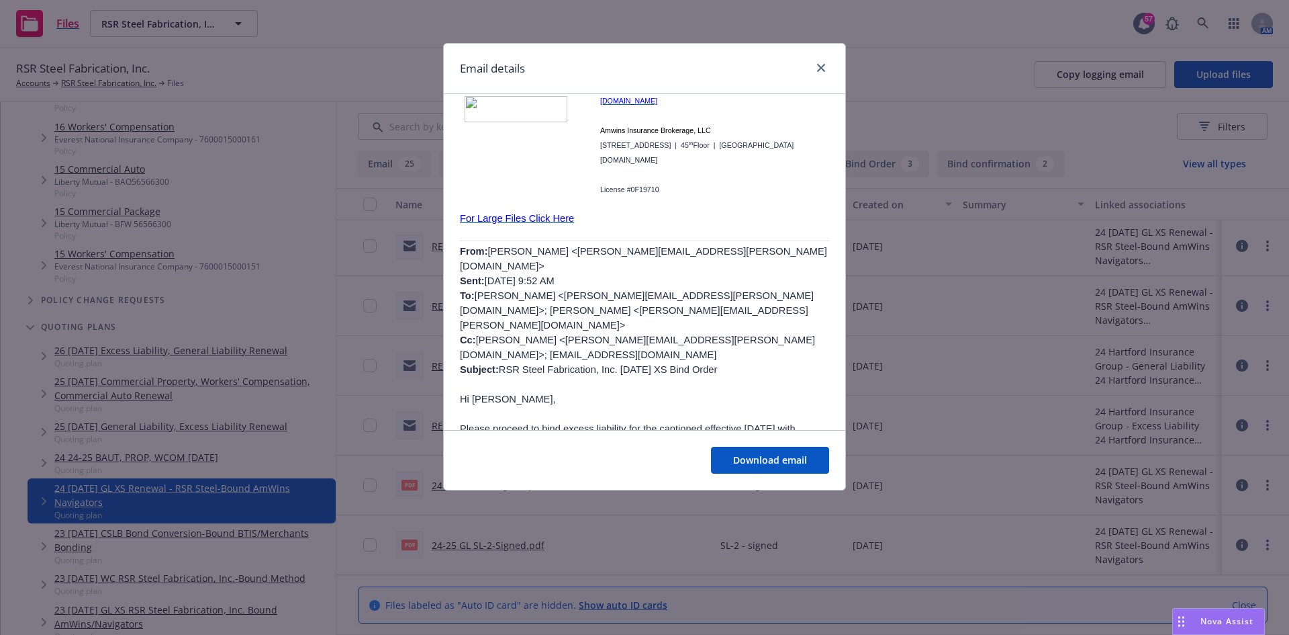
scroll to position [269, 0]
click at [825, 71] on icon "close" at bounding box center [821, 68] width 8 height 8
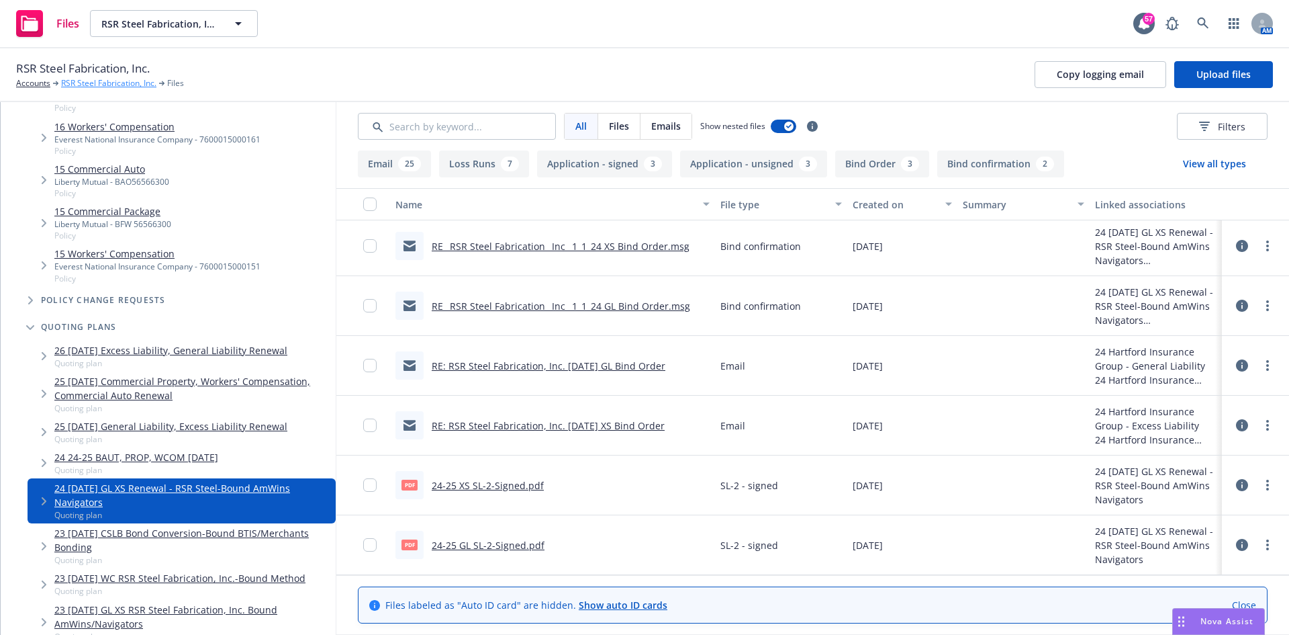
click at [122, 83] on link "RSR Steel Fabrication, Inc." at bounding box center [108, 83] width 95 height 12
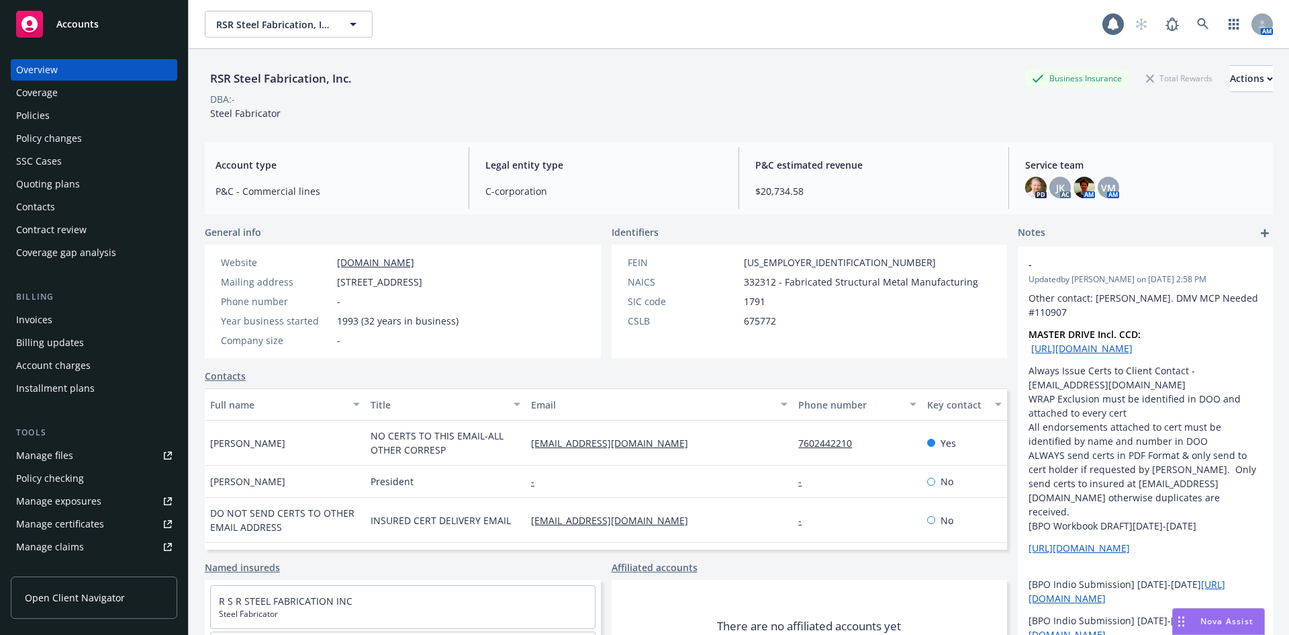
click at [70, 124] on div "Policies" at bounding box center [94, 115] width 156 height 21
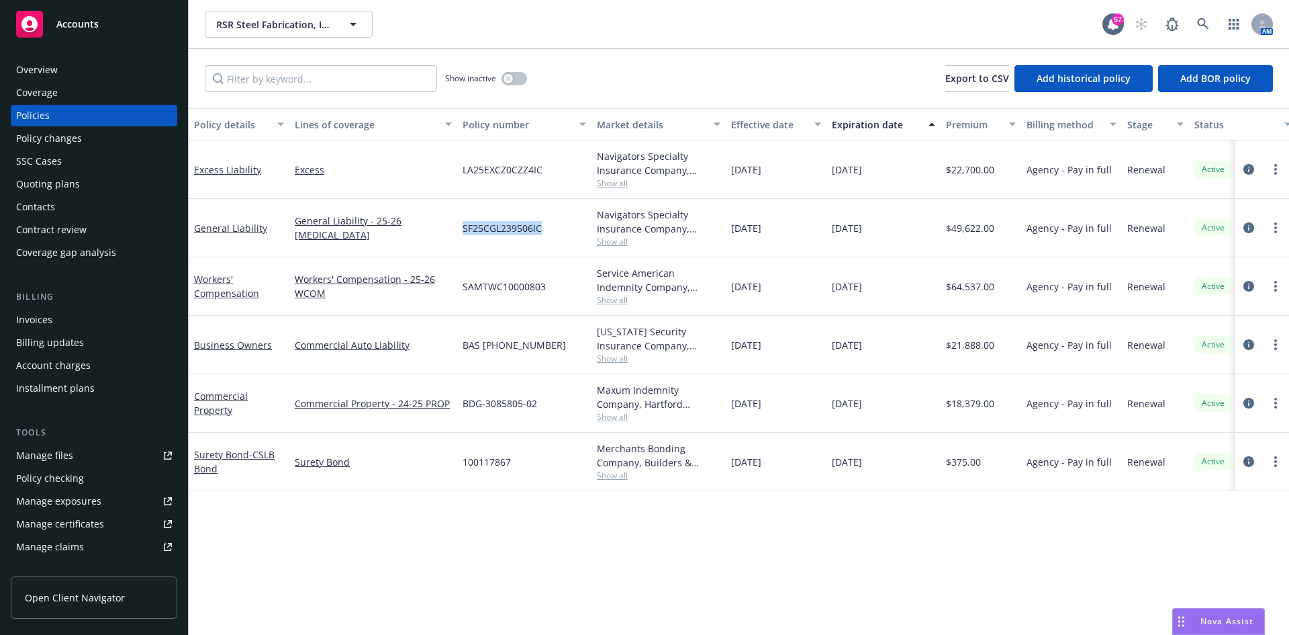
drag, startPoint x: 551, startPoint y: 231, endPoint x: 463, endPoint y: 226, distance: 88.1
click at [463, 226] on div "SF25CGL239506IC" at bounding box center [524, 228] width 134 height 58
copy span "SF25CGL239506IC"
drag, startPoint x: 549, startPoint y: 167, endPoint x: 463, endPoint y: 167, distance: 85.3
click at [463, 167] on div "LA25EXCZ0CZZ4IC" at bounding box center [524, 169] width 134 height 58
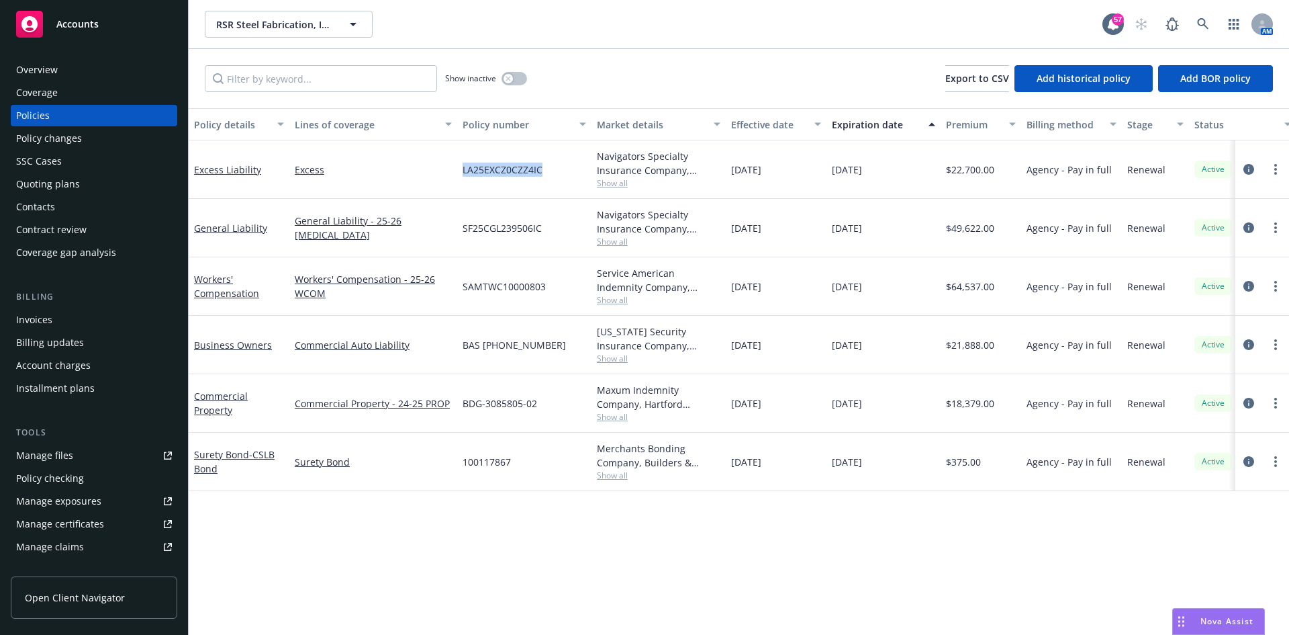
copy span "LA25EXCZ0CZZ4IC"
click at [1277, 162] on link "more" at bounding box center [1276, 169] width 16 height 16
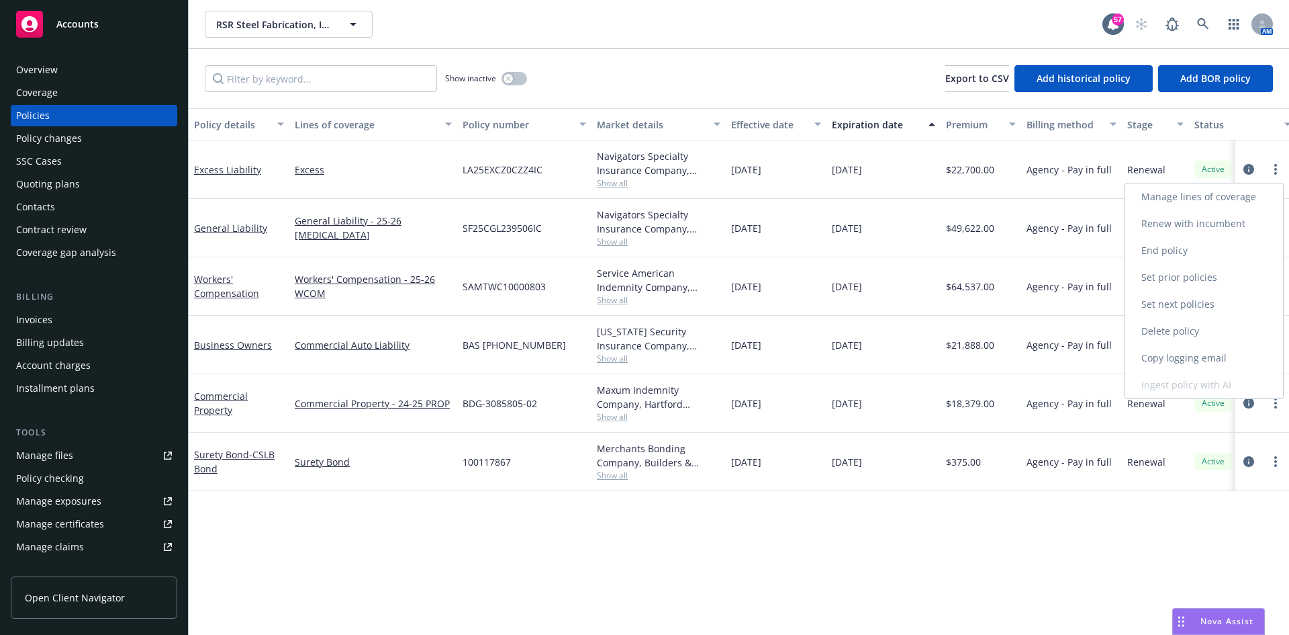
click at [1210, 363] on link "Copy logging email" at bounding box center [1204, 357] width 158 height 27
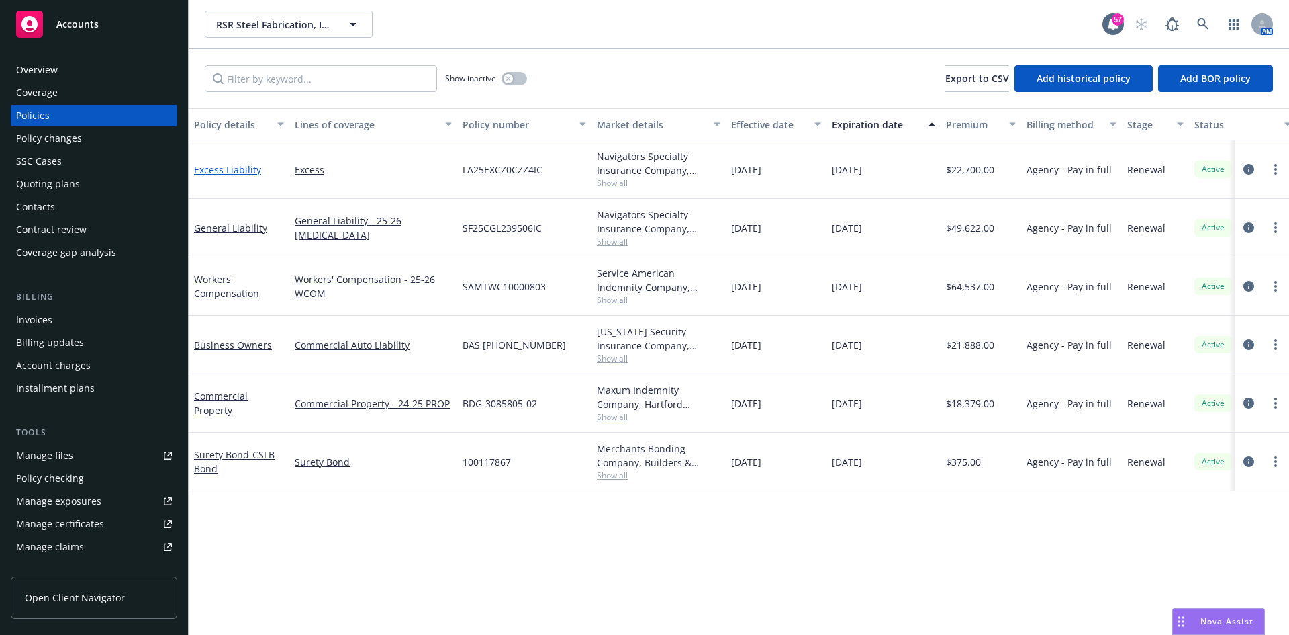
click at [212, 169] on link "Excess Liability" at bounding box center [227, 169] width 67 height 13
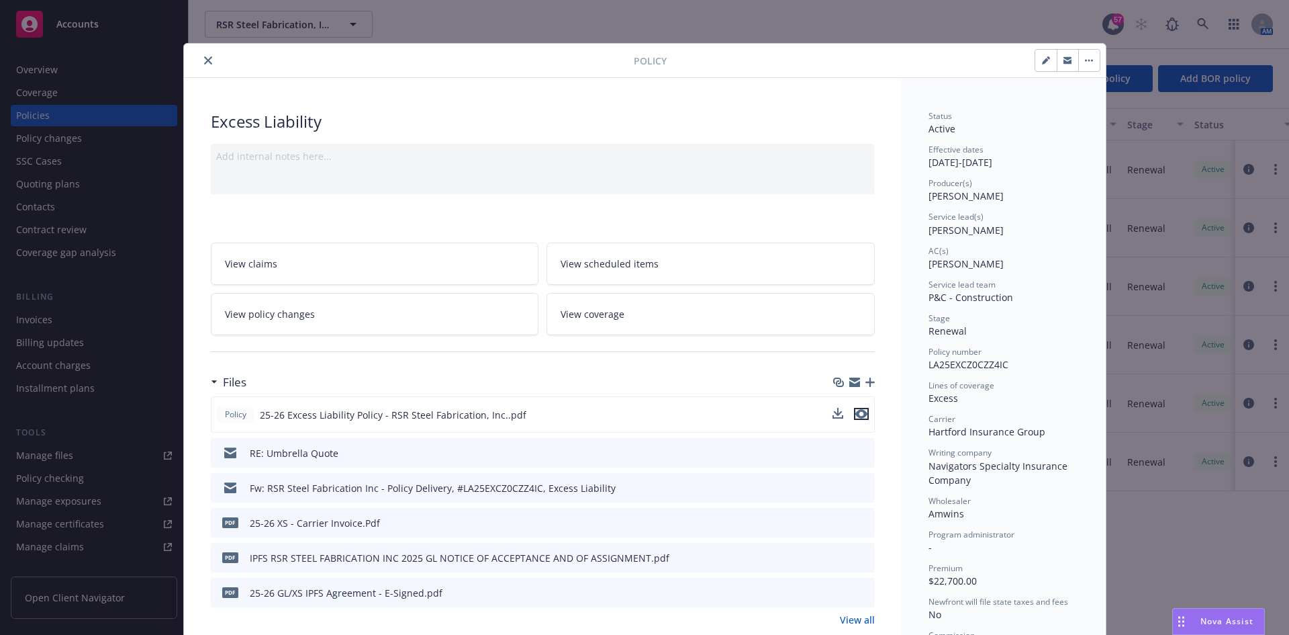
click at [855, 416] on icon "preview file" at bounding box center [861, 413] width 12 height 9
